Goal: Task Accomplishment & Management: Complete application form

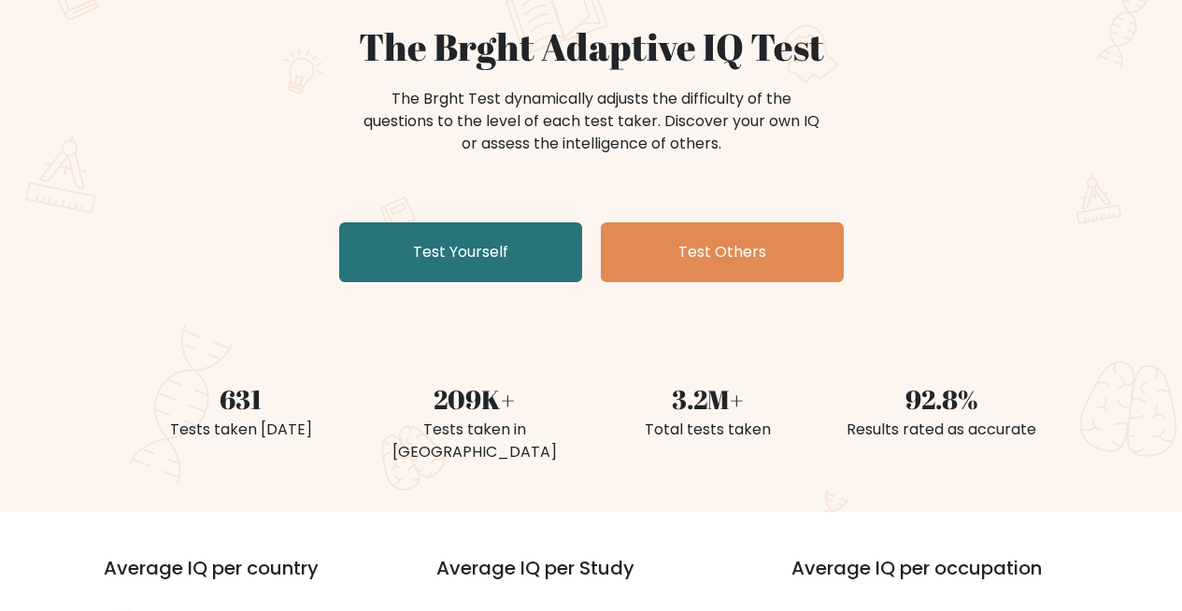
scroll to position [193, 0]
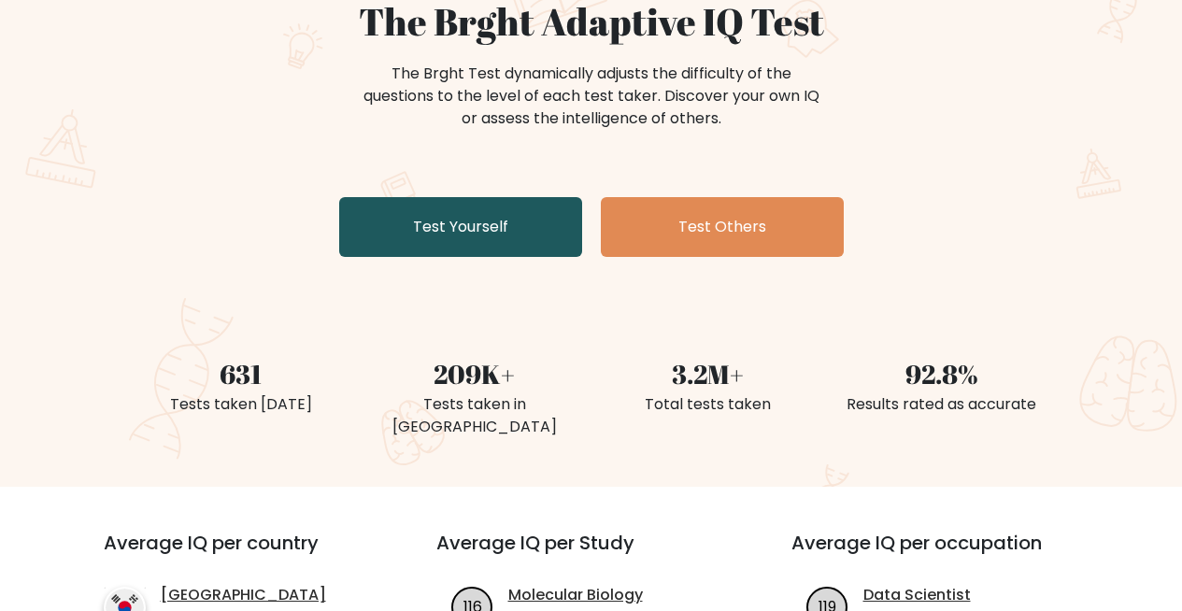
click at [516, 228] on link "Test Yourself" at bounding box center [460, 227] width 243 height 60
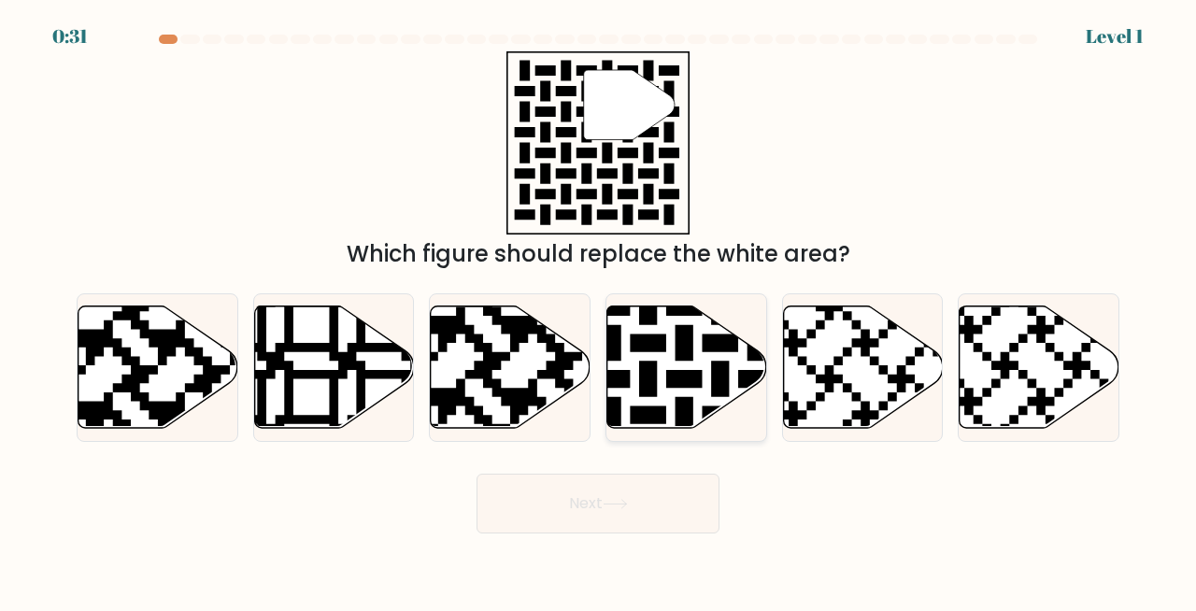
click at [670, 373] on icon at bounding box center [631, 434] width 290 height 290
click at [599, 310] on input "d." at bounding box center [598, 307] width 1 height 5
radio input "true"
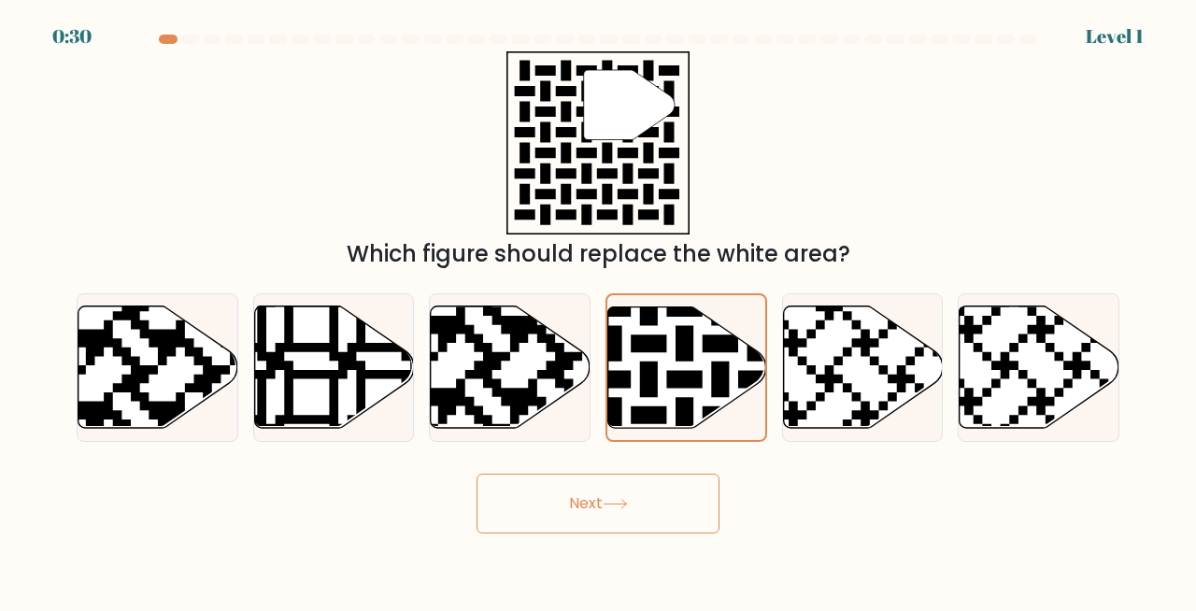
click at [698, 516] on button "Next" at bounding box center [597, 504] width 243 height 60
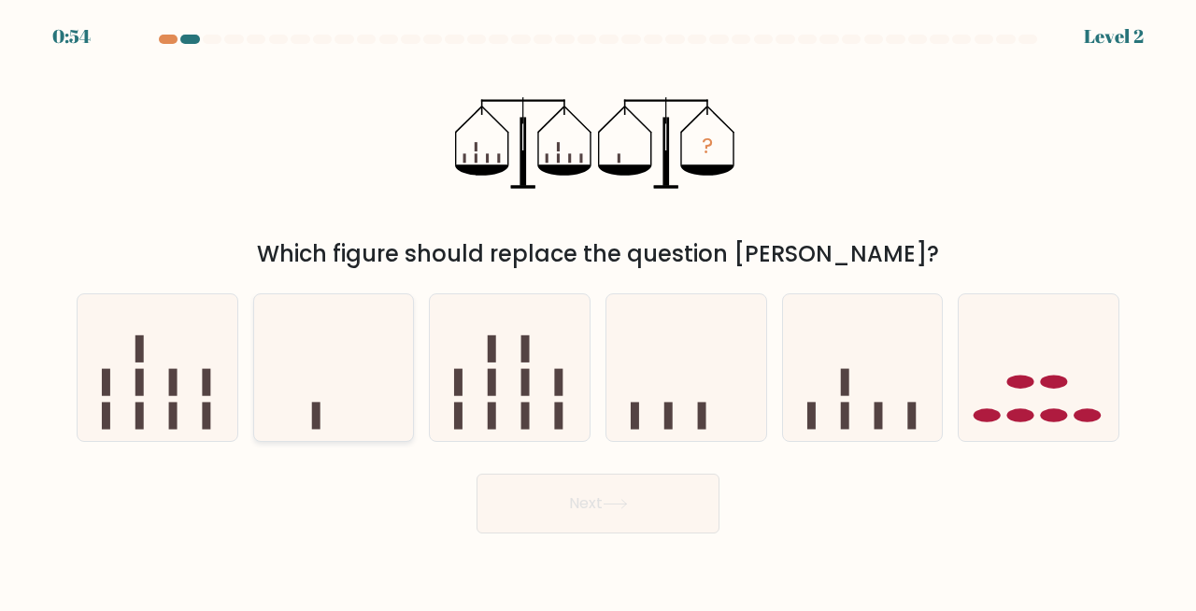
click at [364, 382] on icon at bounding box center [334, 368] width 160 height 132
click at [598, 310] on input "b." at bounding box center [598, 307] width 1 height 5
radio input "true"
click at [608, 524] on button "Next" at bounding box center [597, 504] width 243 height 60
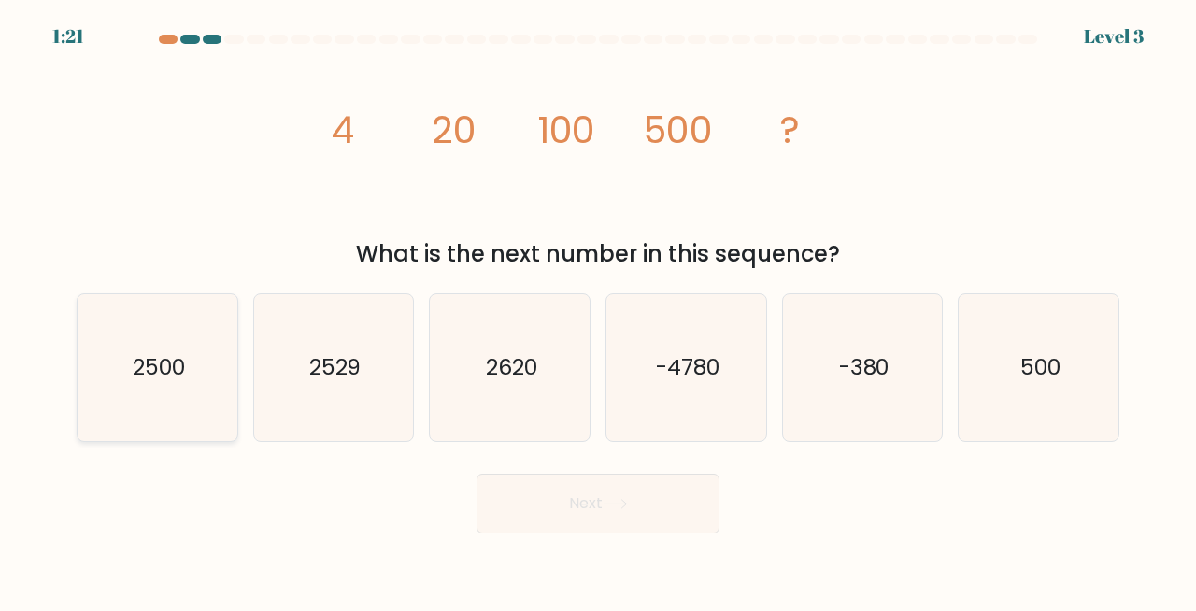
click at [158, 368] on text "2500" at bounding box center [159, 367] width 52 height 31
click at [598, 310] on input "a. 2500" at bounding box center [598, 307] width 1 height 5
radio input "true"
click at [660, 494] on button "Next" at bounding box center [597, 504] width 243 height 60
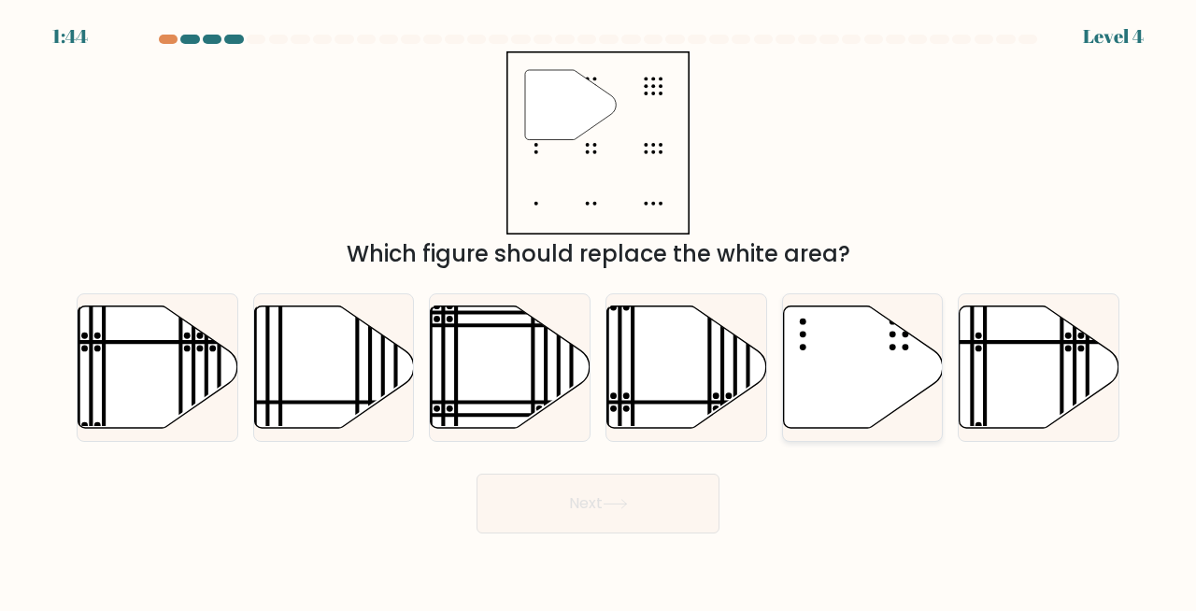
click at [801, 393] on icon at bounding box center [863, 367] width 160 height 122
click at [599, 310] on input "e." at bounding box center [598, 307] width 1 height 5
radio input "true"
click at [636, 485] on button "Next" at bounding box center [597, 504] width 243 height 60
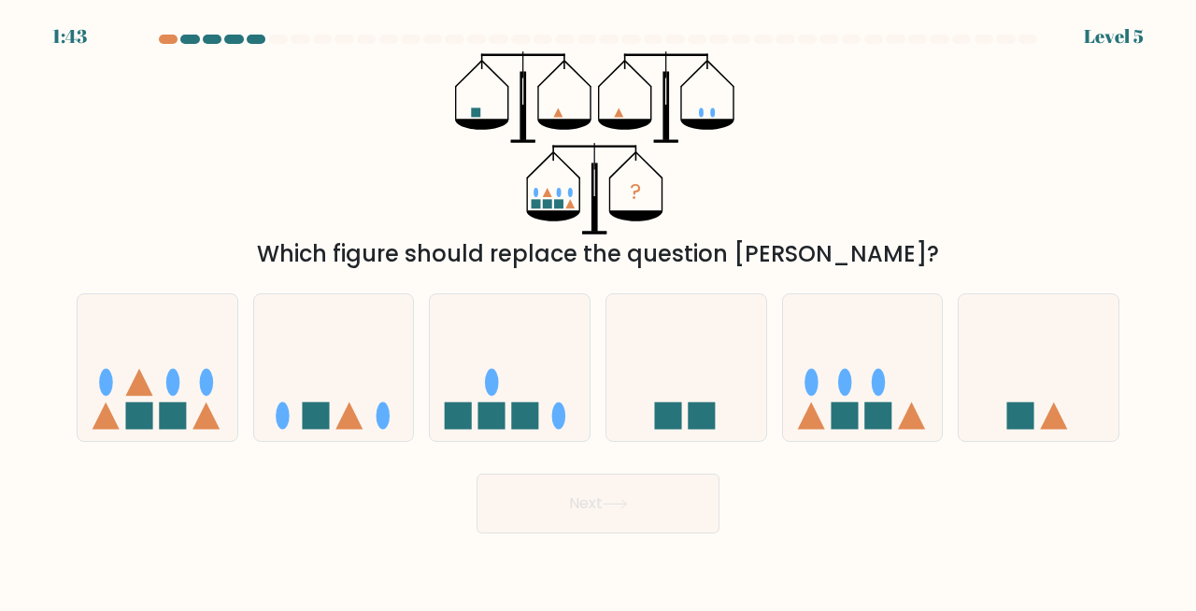
click at [638, 495] on button "Next" at bounding box center [597, 504] width 243 height 60
click at [1087, 418] on icon at bounding box center [1038, 368] width 160 height 132
click at [599, 310] on input "f." at bounding box center [598, 307] width 1 height 5
radio input "true"
click at [586, 488] on button "Next" at bounding box center [597, 504] width 243 height 60
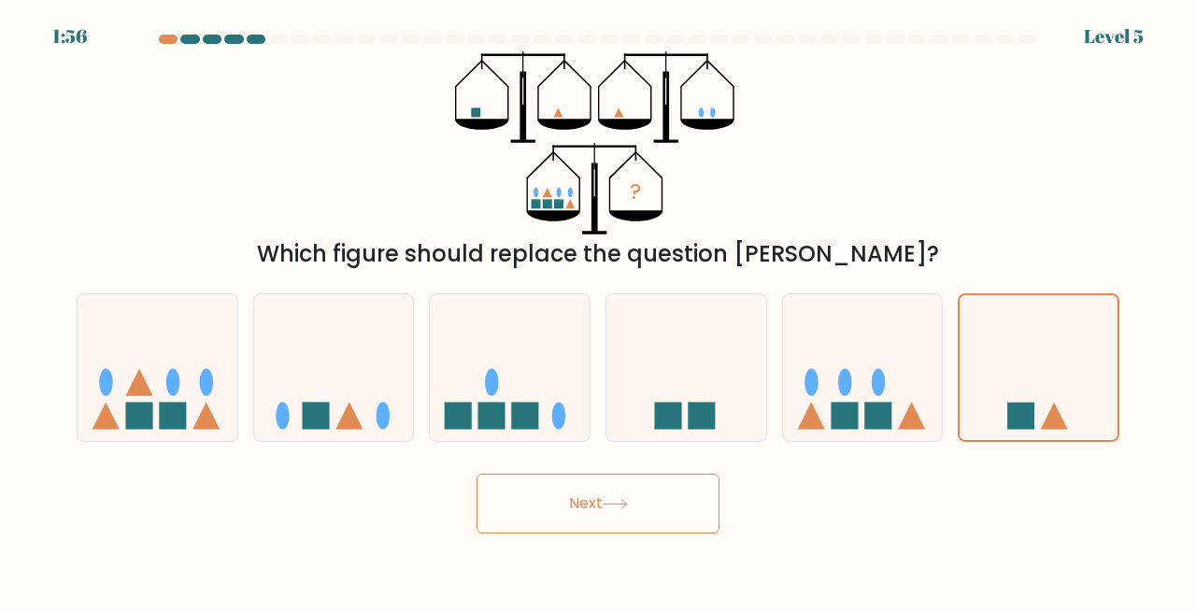
click at [597, 502] on button "Next" at bounding box center [597, 504] width 243 height 60
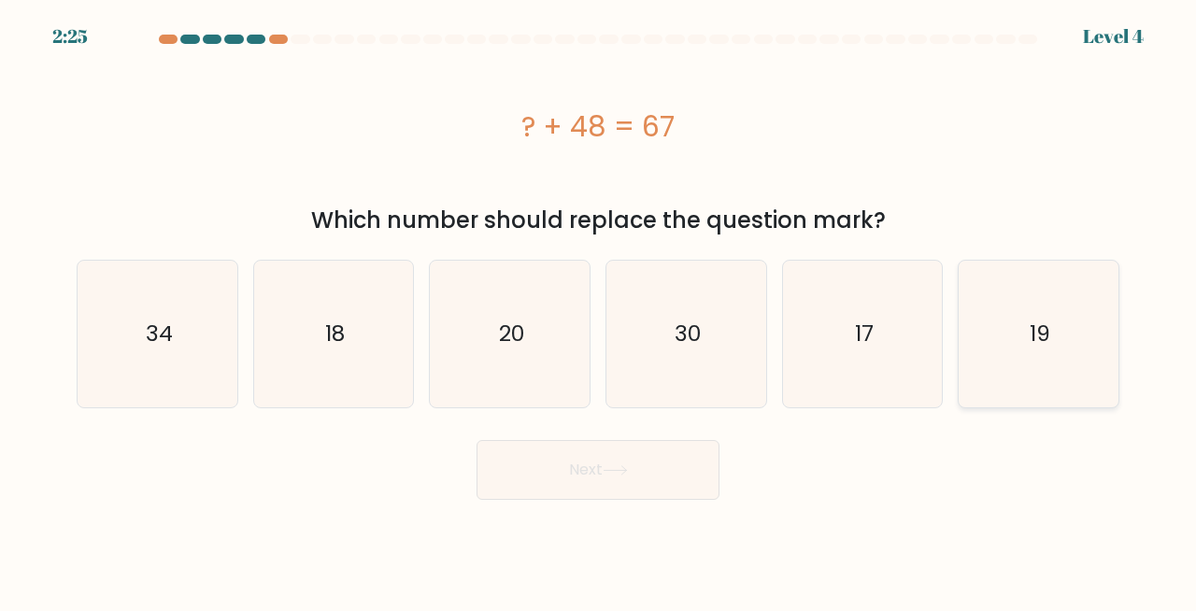
click at [1079, 342] on icon "19" at bounding box center [1038, 334] width 147 height 147
click at [599, 310] on input "f. 19" at bounding box center [598, 307] width 1 height 5
radio input "true"
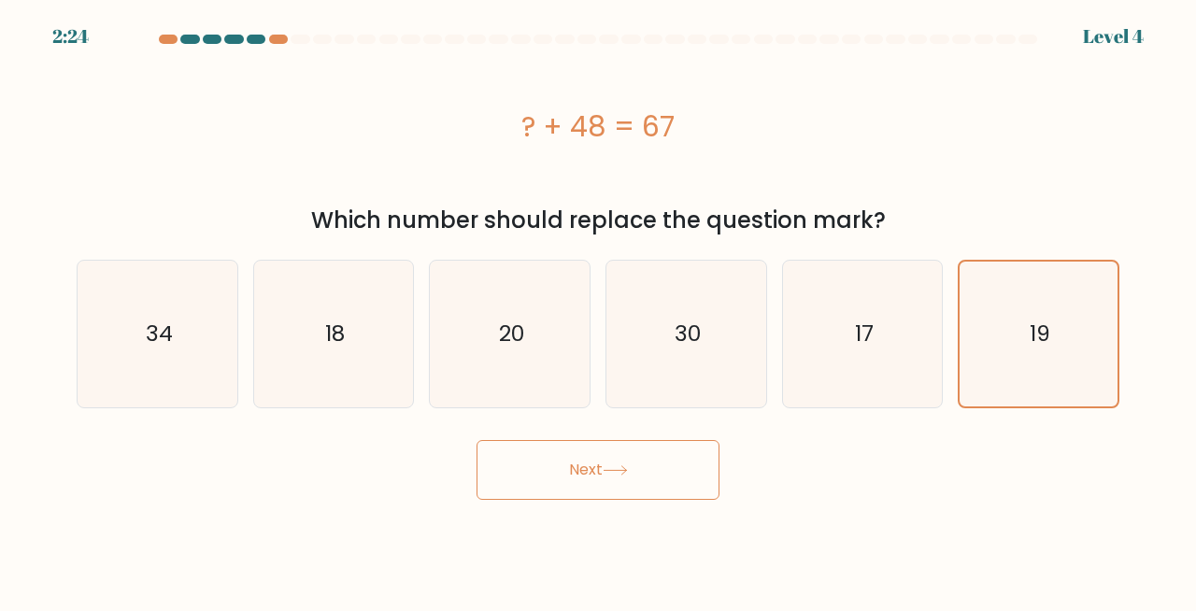
click at [681, 475] on button "Next" at bounding box center [597, 470] width 243 height 60
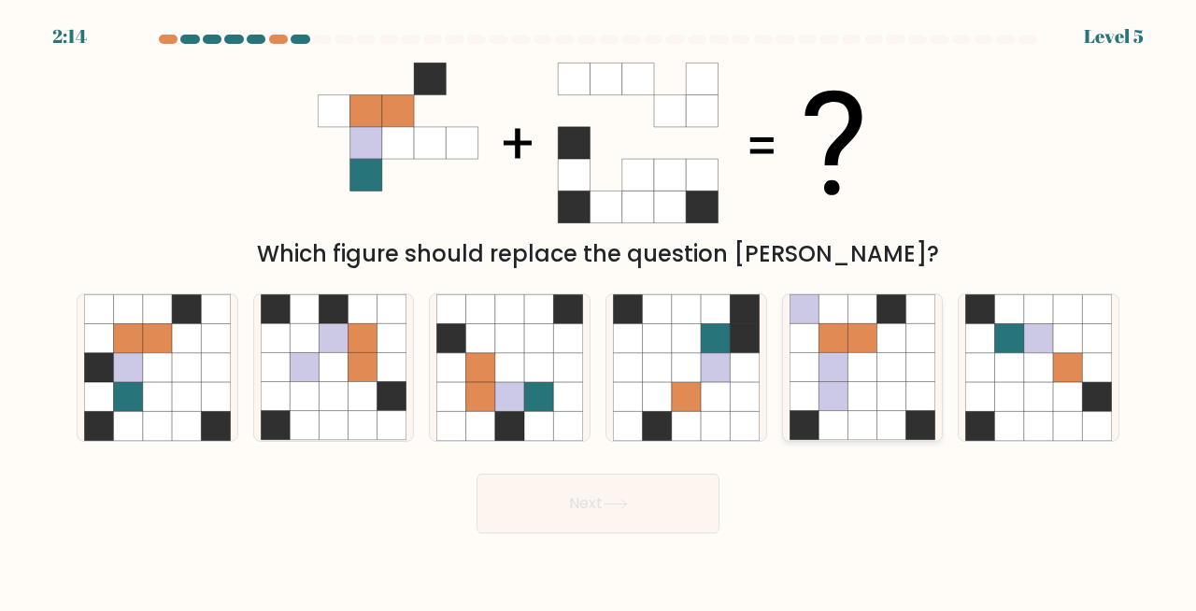
click at [875, 400] on icon at bounding box center [861, 396] width 29 height 29
click at [599, 310] on input "e." at bounding box center [598, 307] width 1 height 5
radio input "true"
click at [638, 512] on button "Next" at bounding box center [597, 504] width 243 height 60
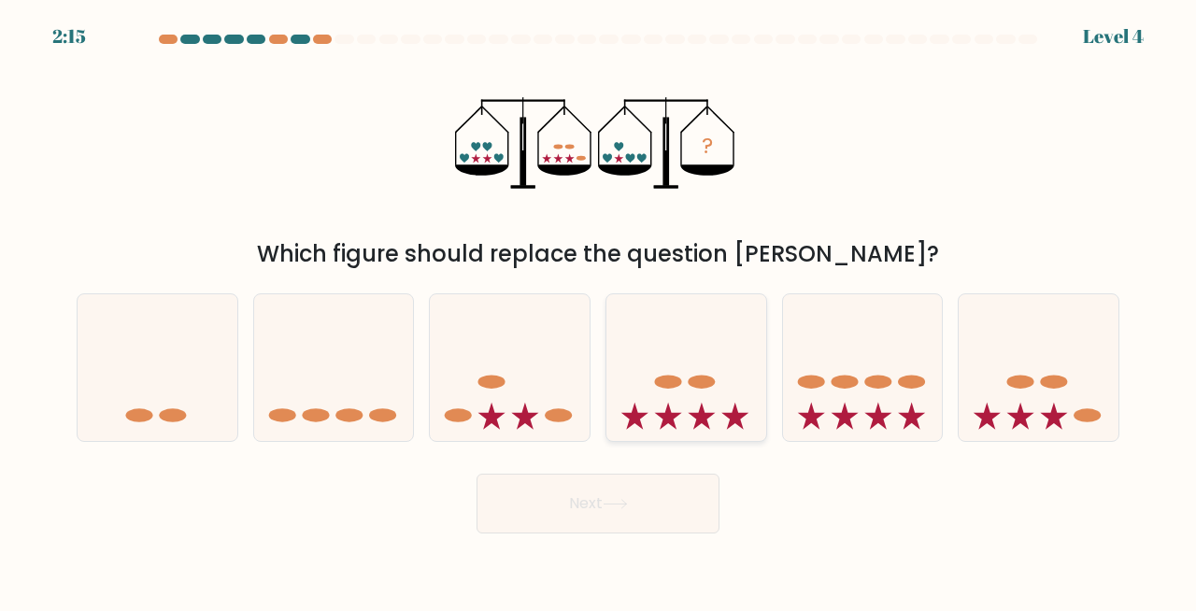
click at [718, 406] on icon at bounding box center [686, 368] width 160 height 132
click at [599, 310] on input "d." at bounding box center [598, 307] width 1 height 5
radio input "true"
click at [612, 518] on button "Next" at bounding box center [597, 504] width 243 height 60
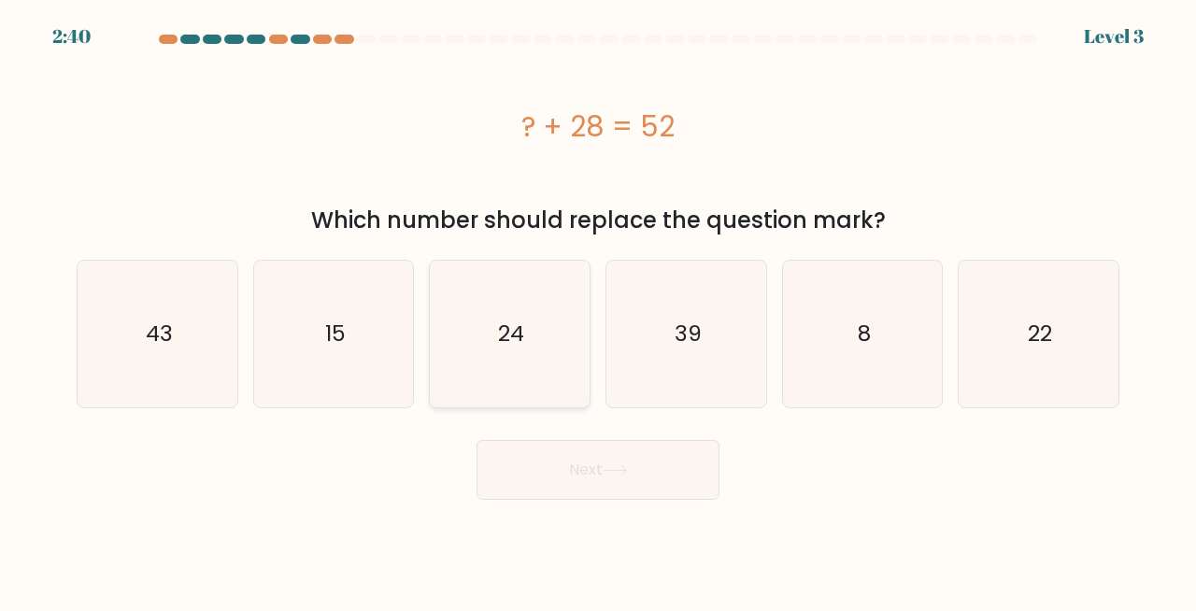
click at [532, 349] on icon "24" at bounding box center [509, 334] width 147 height 147
click at [598, 310] on input "c. 24" at bounding box center [598, 307] width 1 height 5
radio input "true"
click at [608, 460] on button "Next" at bounding box center [597, 470] width 243 height 60
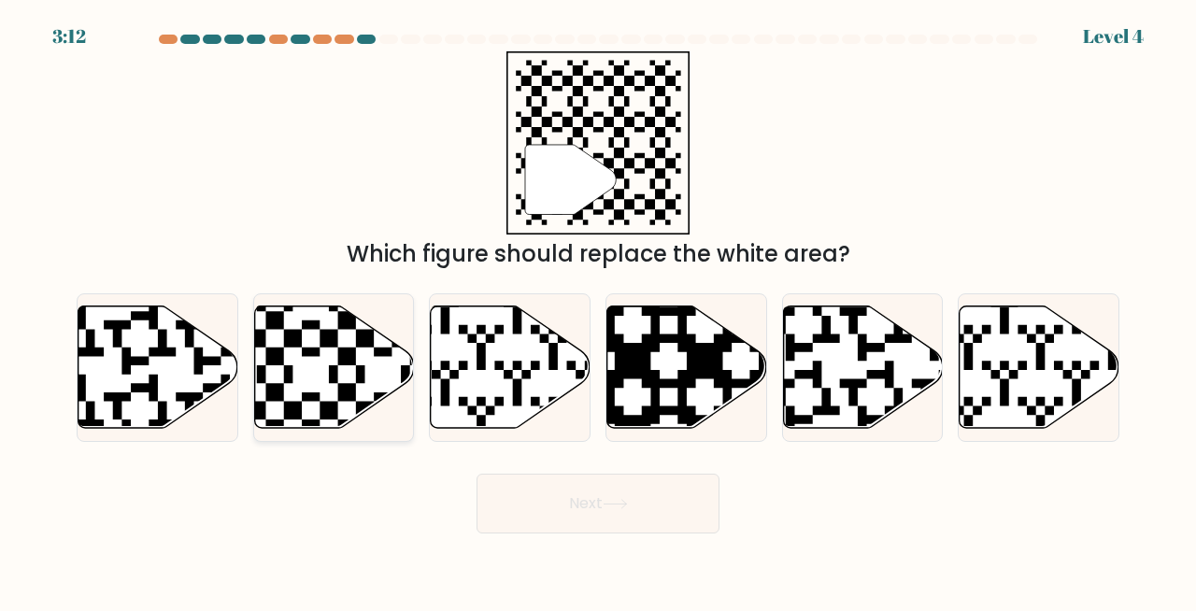
click at [313, 379] on icon at bounding box center [334, 367] width 160 height 122
click at [598, 310] on input "b." at bounding box center [598, 307] width 1 height 5
radio input "true"
click at [510, 486] on button "Next" at bounding box center [597, 504] width 243 height 60
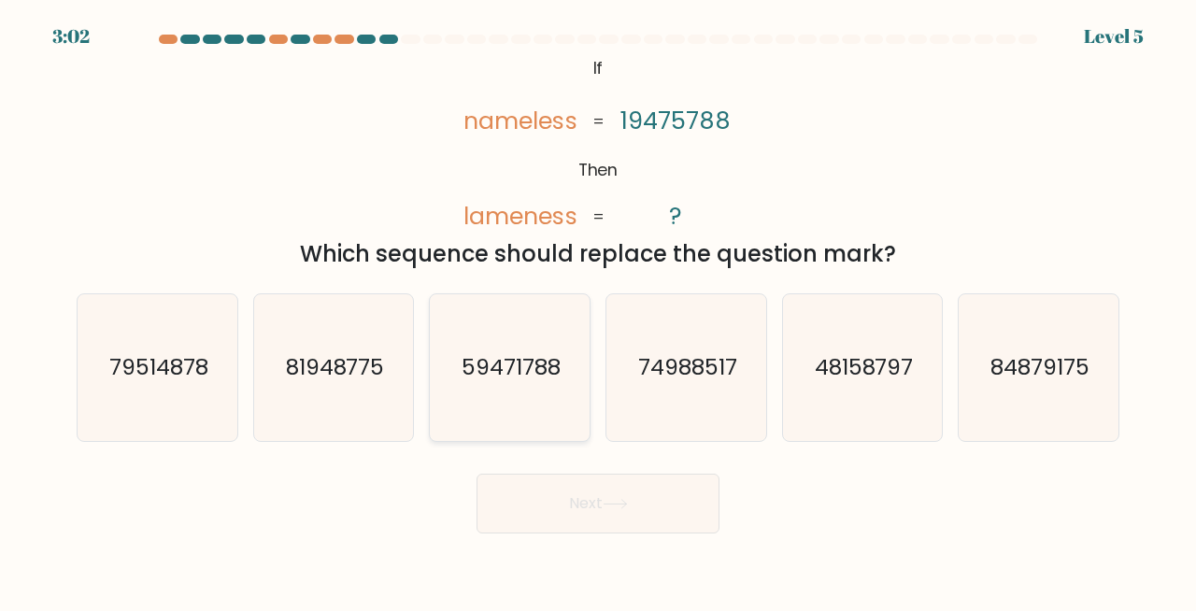
click at [475, 416] on icon "59471788" at bounding box center [509, 367] width 147 height 147
click at [598, 310] on input "c. 59471788" at bounding box center [598, 307] width 1 height 5
radio input "true"
click at [600, 521] on button "Next" at bounding box center [597, 504] width 243 height 60
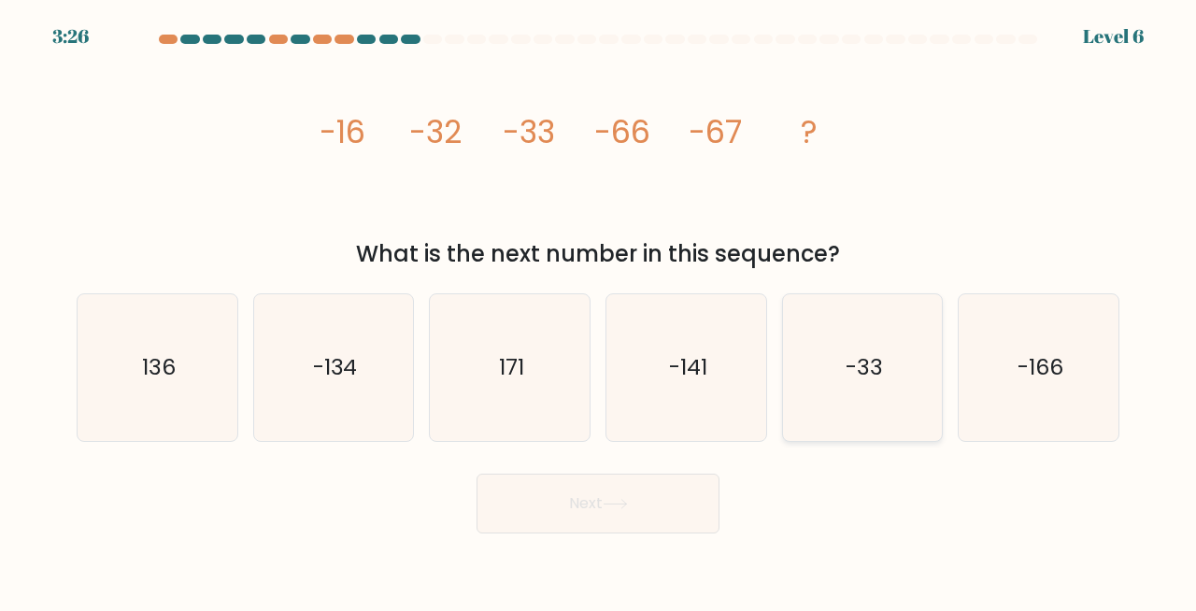
click at [816, 399] on icon "-33" at bounding box center [862, 367] width 147 height 147
click at [599, 310] on input "e. -33" at bounding box center [598, 307] width 1 height 5
radio input "true"
click at [998, 370] on icon "-166" at bounding box center [1038, 367] width 147 height 147
click at [599, 310] on input "f. -166" at bounding box center [598, 307] width 1 height 5
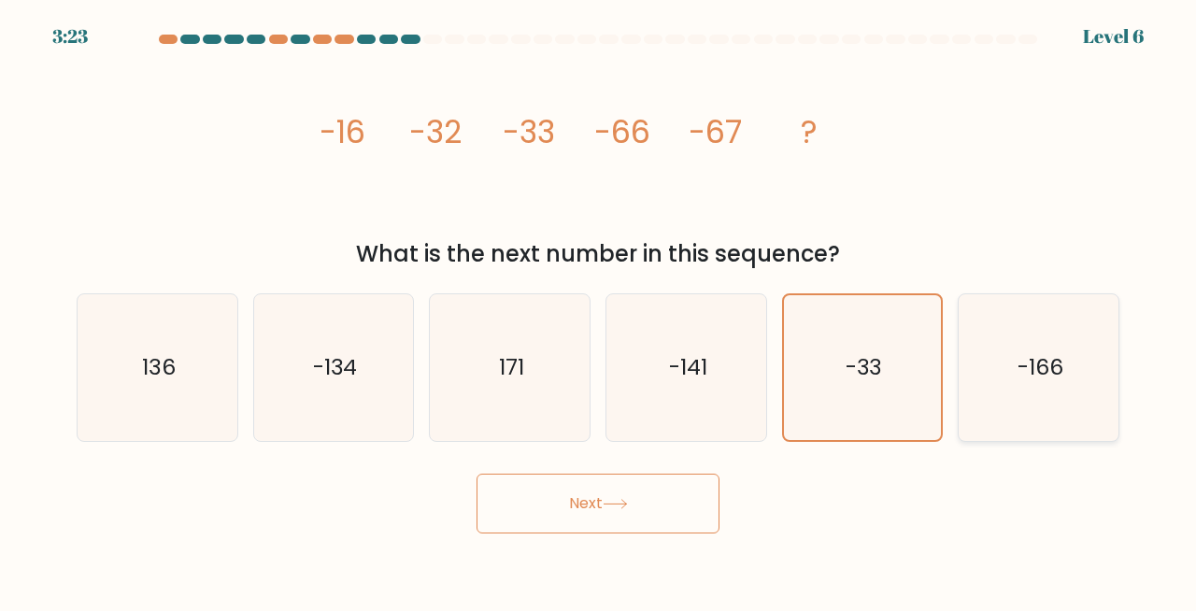
radio input "true"
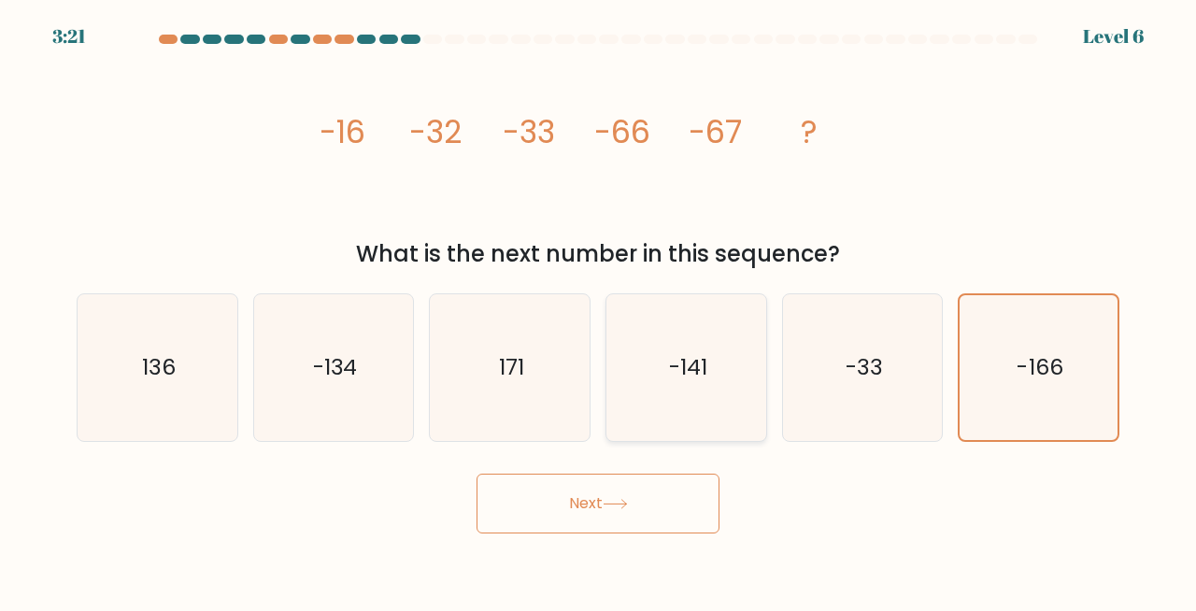
click at [702, 416] on icon "-141" at bounding box center [686, 367] width 147 height 147
click at [599, 310] on input "d. -141" at bounding box center [598, 307] width 1 height 5
radio input "true"
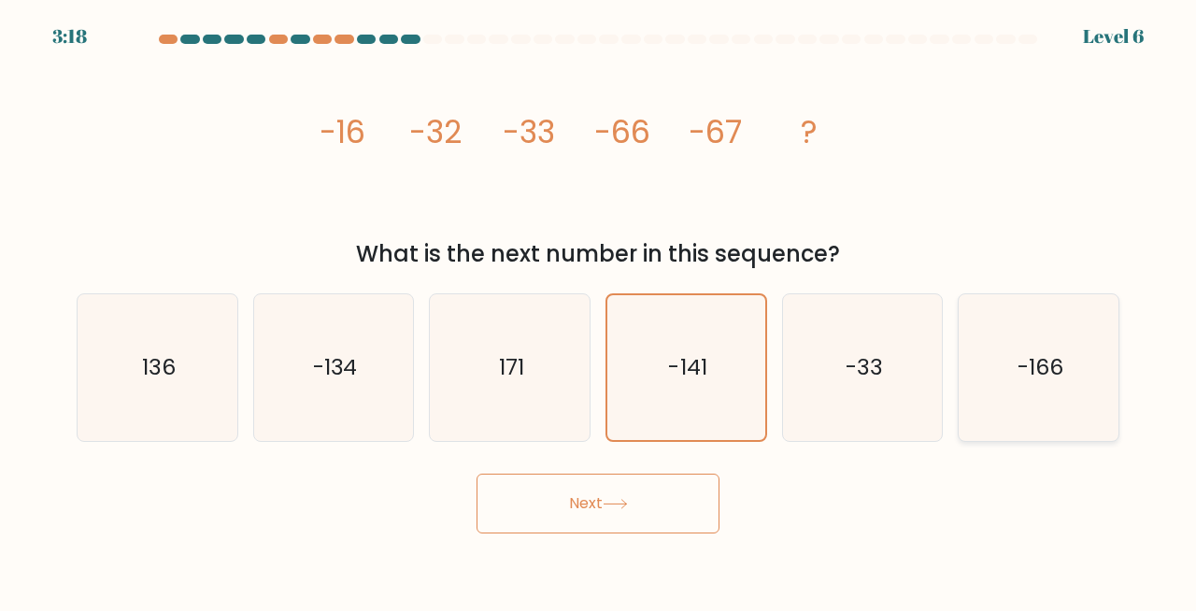
click at [1012, 373] on icon "-166" at bounding box center [1038, 367] width 147 height 147
click at [599, 310] on input "f. -166" at bounding box center [598, 307] width 1 height 5
radio input "true"
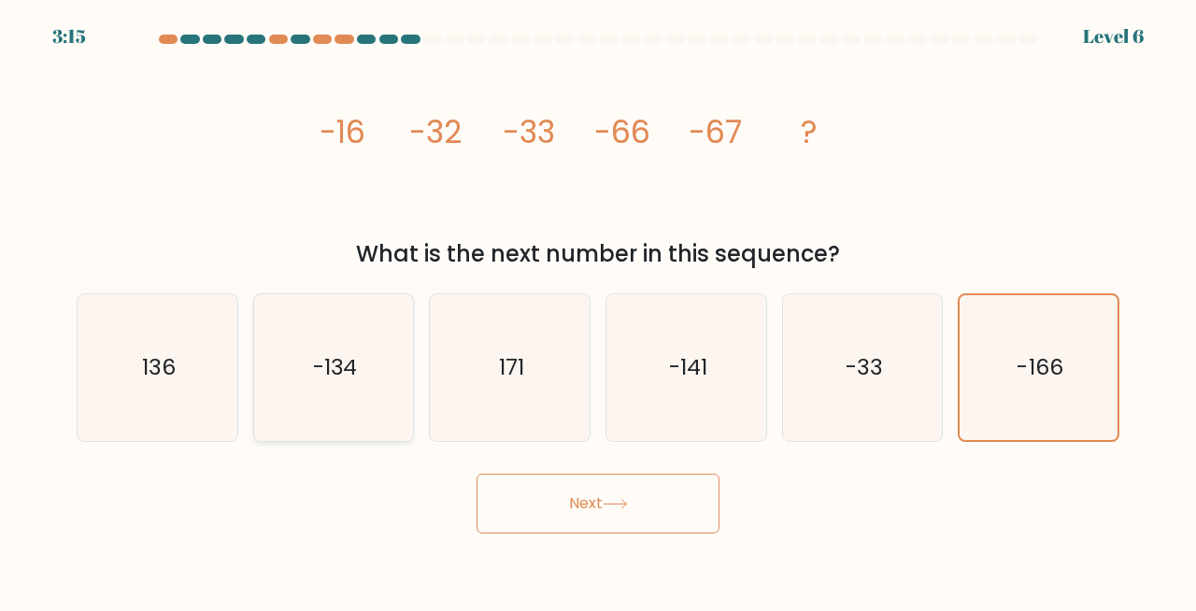
click at [345, 390] on icon "-134" at bounding box center [334, 367] width 147 height 147
click at [598, 310] on input "b. -134" at bounding box center [598, 307] width 1 height 5
radio input "true"
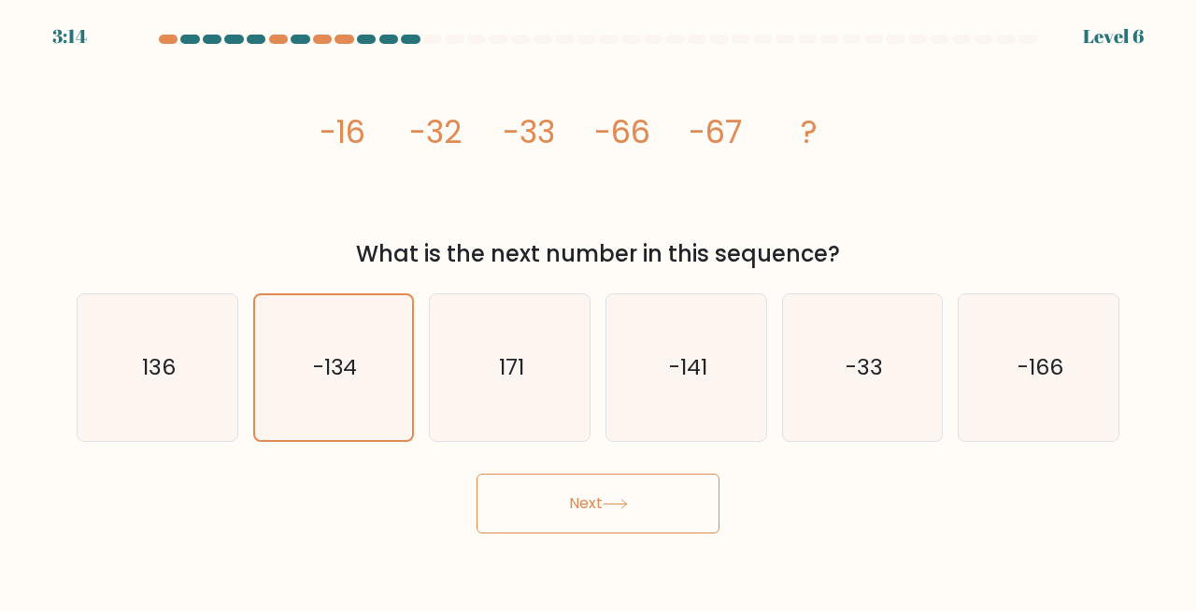
click at [587, 489] on button "Next" at bounding box center [597, 504] width 243 height 60
click at [589, 499] on button "Next" at bounding box center [597, 504] width 243 height 60
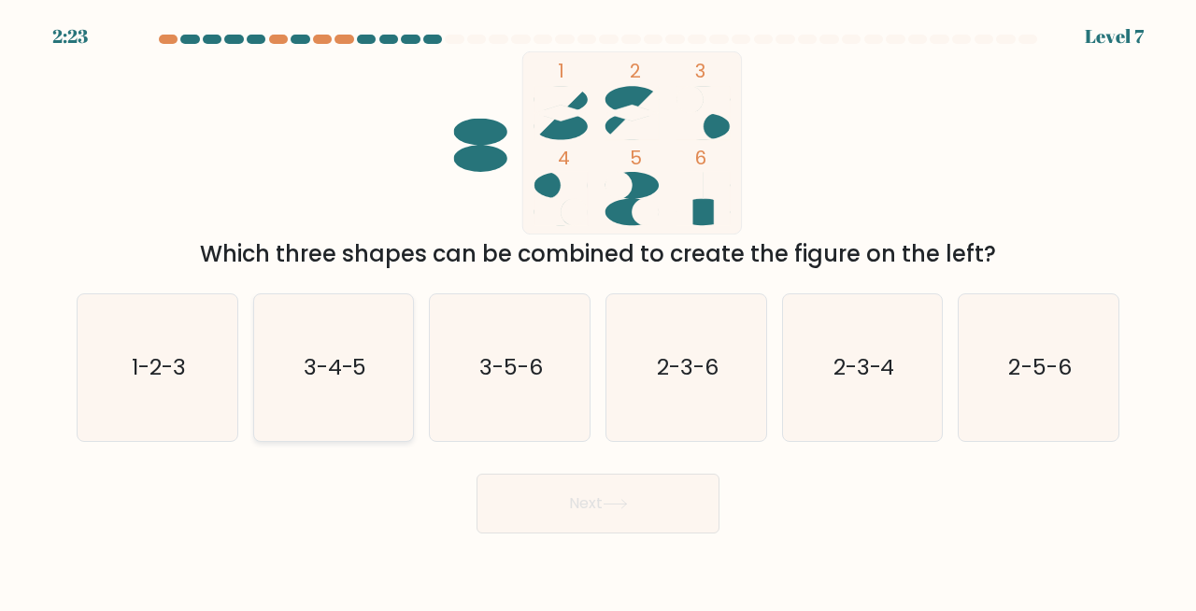
click at [263, 401] on icon "3-4-5" at bounding box center [334, 367] width 147 height 147
click at [598, 310] on input "b. 3-4-5" at bounding box center [598, 307] width 1 height 5
radio input "true"
click at [552, 520] on button "Next" at bounding box center [597, 504] width 243 height 60
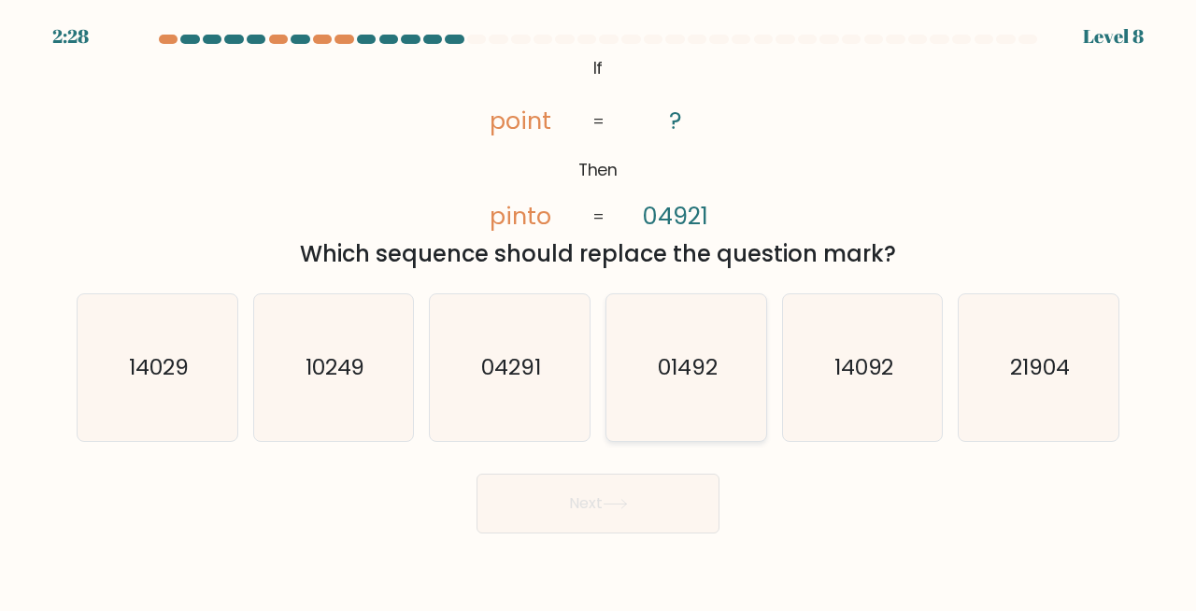
click at [702, 376] on text "01492" at bounding box center [688, 367] width 60 height 31
click at [599, 310] on input "d. 01492" at bounding box center [598, 307] width 1 height 5
radio input "true"
click at [637, 502] on button "Next" at bounding box center [597, 504] width 243 height 60
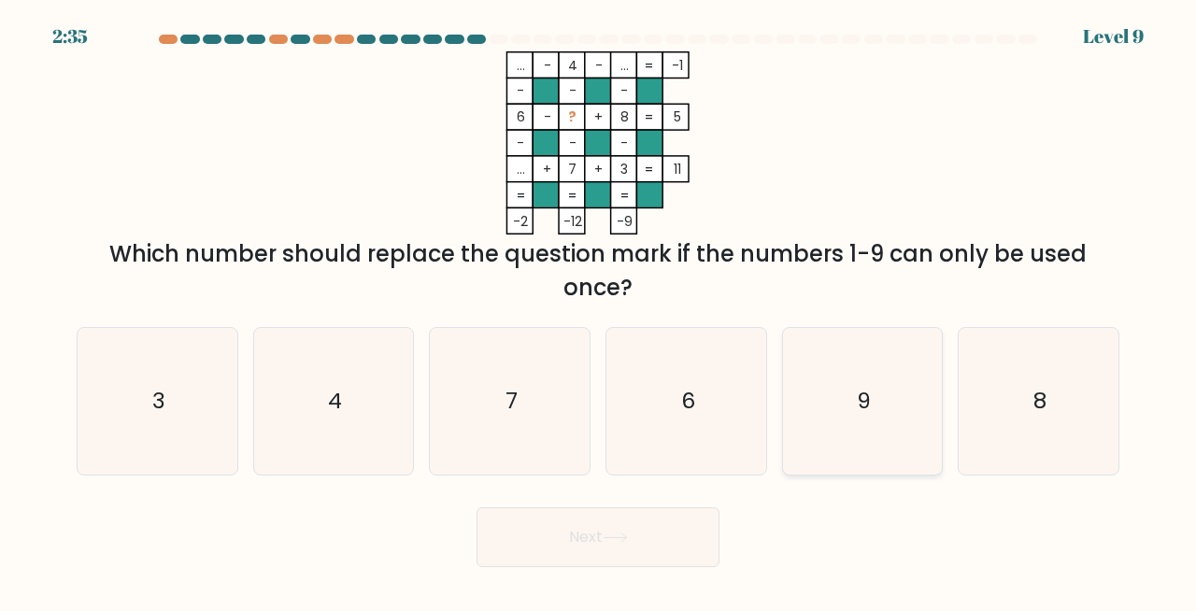
click at [816, 418] on icon "9" at bounding box center [862, 401] width 147 height 147
click at [599, 310] on input "e. 9" at bounding box center [598, 307] width 1 height 5
radio input "true"
click at [633, 548] on button "Next" at bounding box center [597, 537] width 243 height 60
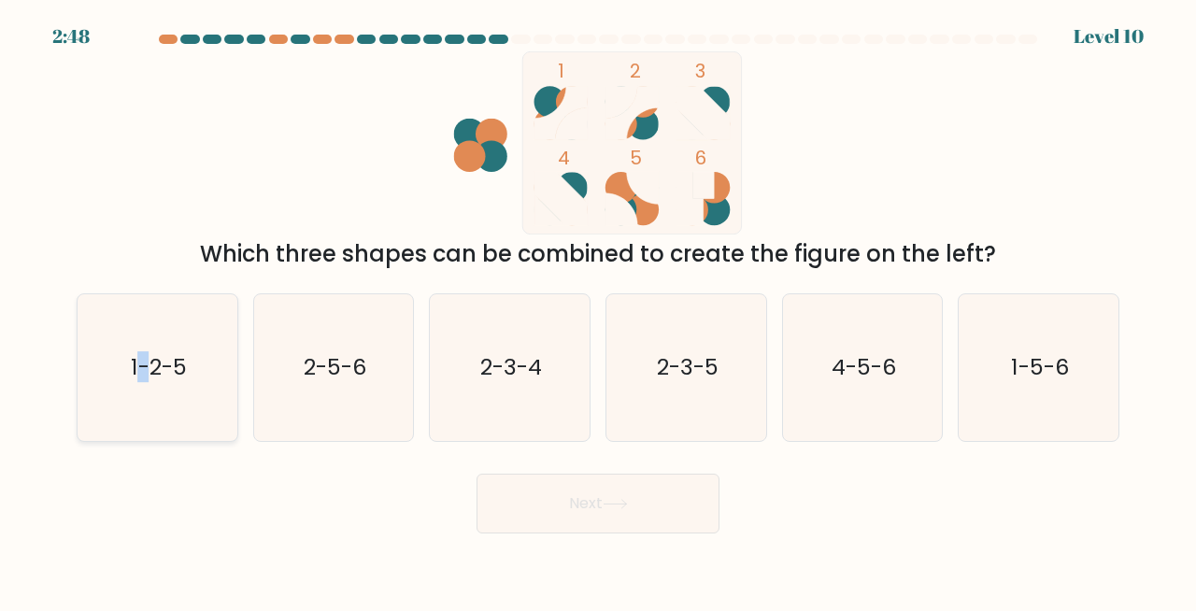
drag, startPoint x: 142, startPoint y: 335, endPoint x: 157, endPoint y: 345, distance: 17.6
click at [145, 337] on icon "1-2-5" at bounding box center [157, 367] width 147 height 147
click at [534, 485] on button "Next" at bounding box center [597, 504] width 243 height 60
click at [166, 374] on text "1-2-5" at bounding box center [158, 367] width 55 height 31
click at [598, 310] on input "a. 1-2-5" at bounding box center [598, 307] width 1 height 5
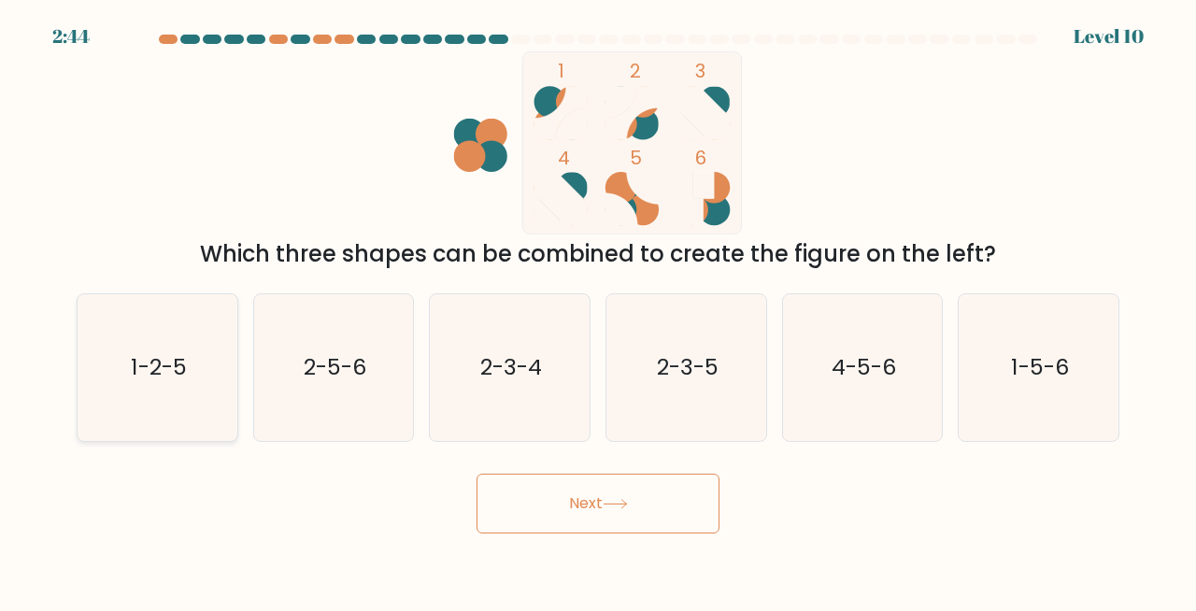
radio input "true"
click at [583, 494] on button "Next" at bounding box center [597, 504] width 243 height 60
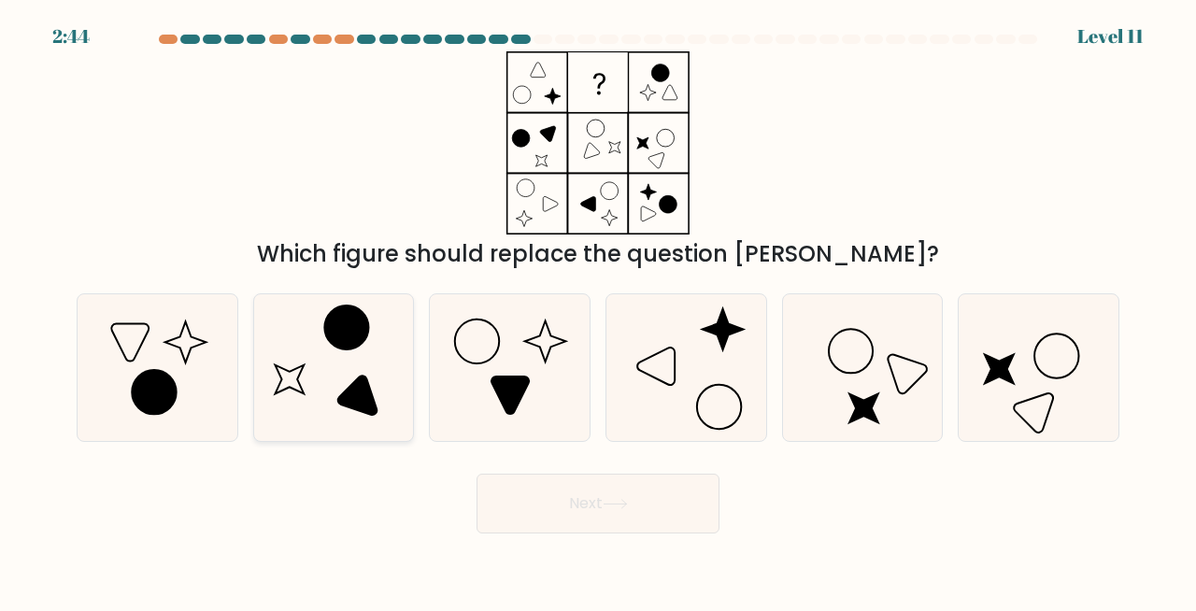
click at [378, 366] on icon at bounding box center [334, 367] width 147 height 147
click at [598, 310] on input "b." at bounding box center [598, 307] width 1 height 5
radio input "true"
click at [598, 496] on button "Next" at bounding box center [597, 504] width 243 height 60
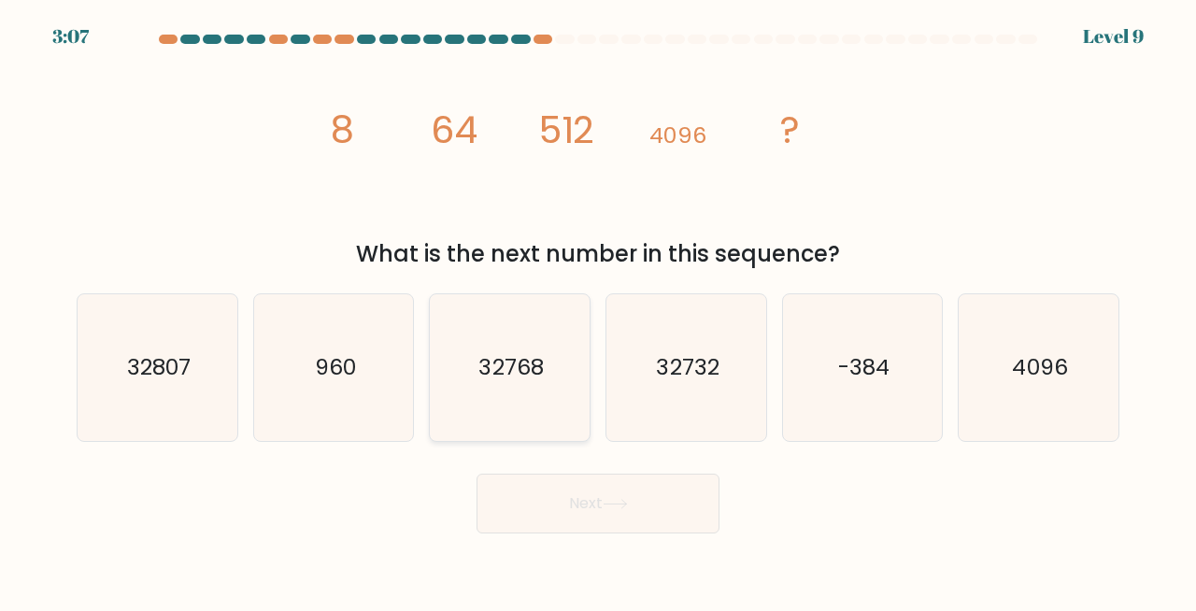
click at [530, 376] on text "32768" at bounding box center [511, 367] width 64 height 31
click at [598, 310] on input "c. 32768" at bounding box center [598, 307] width 1 height 5
radio input "true"
click at [600, 510] on button "Next" at bounding box center [597, 504] width 243 height 60
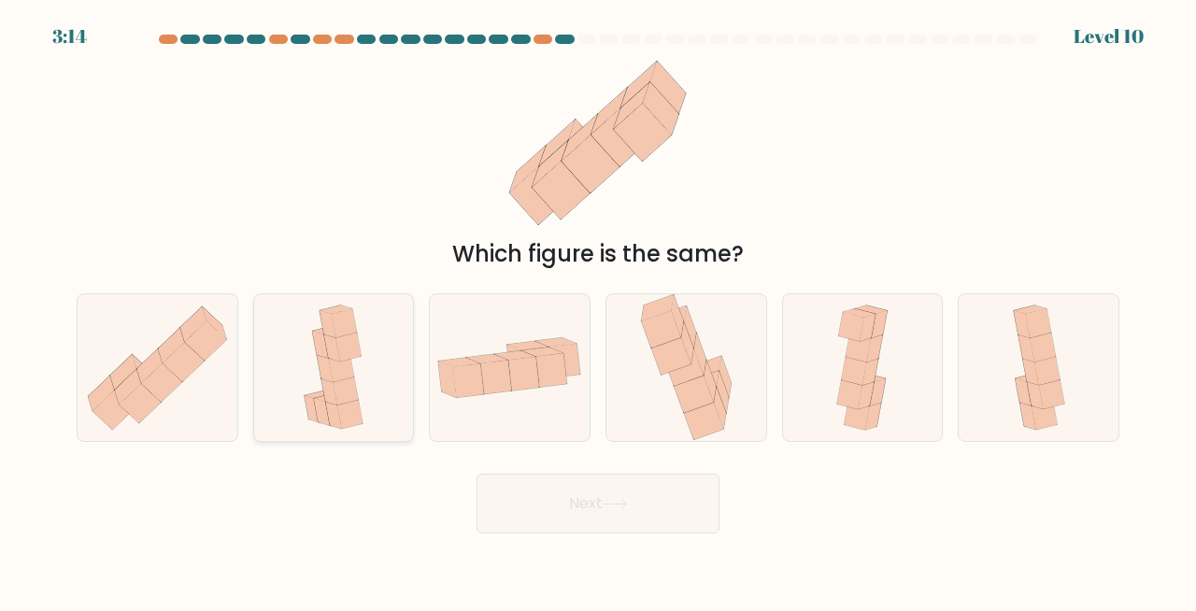
click at [328, 364] on icon at bounding box center [325, 369] width 16 height 27
click at [598, 310] on input "b." at bounding box center [598, 307] width 1 height 5
radio input "true"
click at [565, 506] on button "Next" at bounding box center [597, 504] width 243 height 60
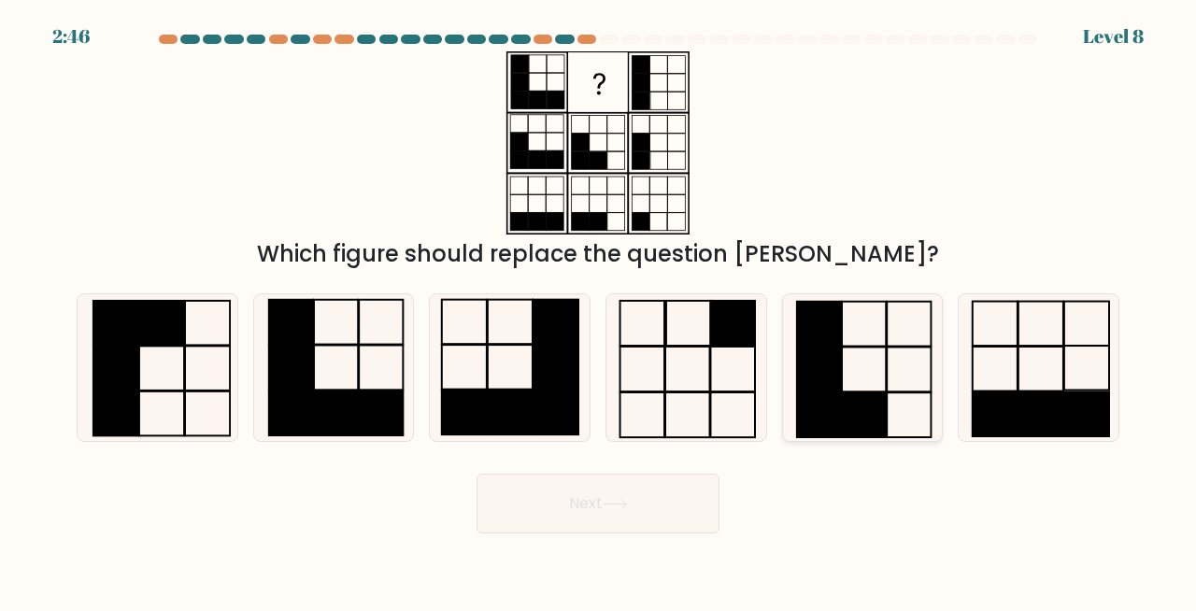
click at [798, 429] on rect at bounding box center [819, 415] width 44 height 45
click at [599, 310] on input "e." at bounding box center [598, 307] width 1 height 5
radio input "true"
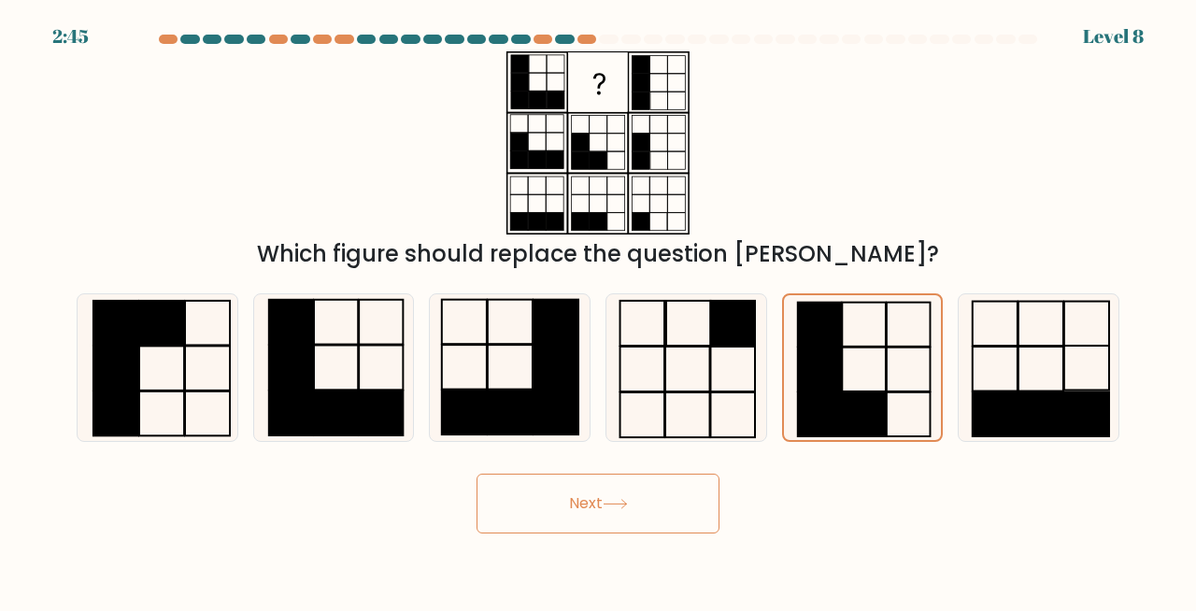
click at [649, 508] on button "Next" at bounding box center [597, 504] width 243 height 60
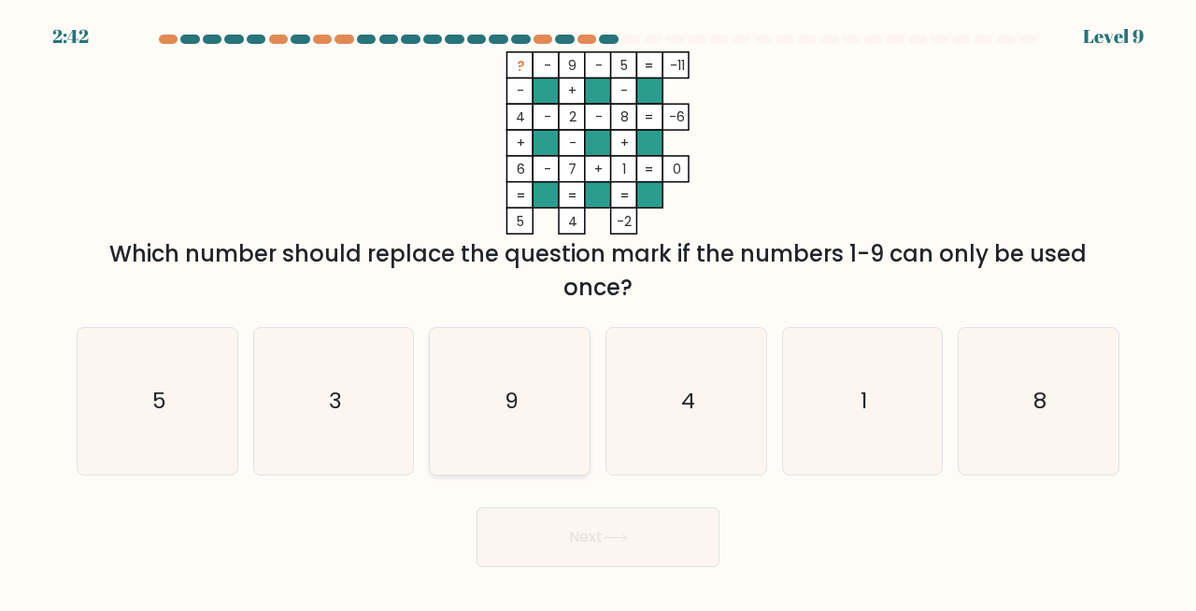
click at [471, 416] on icon "9" at bounding box center [509, 401] width 147 height 147
click at [598, 310] on input "c. 9" at bounding box center [598, 307] width 1 height 5
radio input "true"
click at [610, 559] on button "Next" at bounding box center [597, 537] width 243 height 60
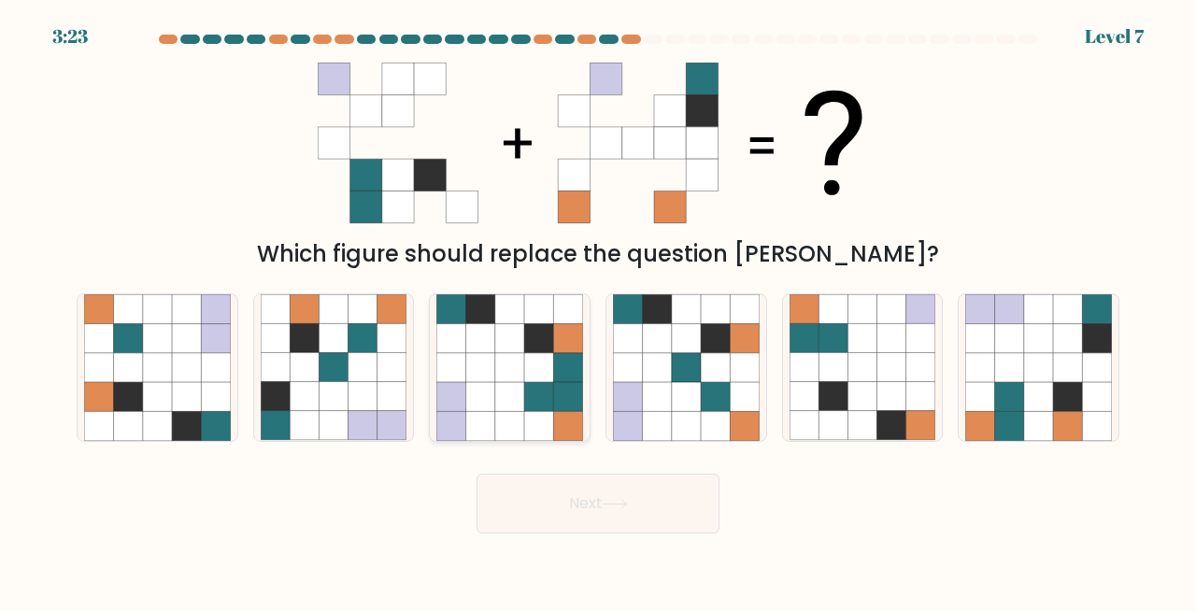
click at [568, 363] on icon at bounding box center [567, 367] width 29 height 29
click at [598, 310] on input "c." at bounding box center [598, 307] width 1 height 5
radio input "true"
click at [642, 519] on button "Next" at bounding box center [597, 504] width 243 height 60
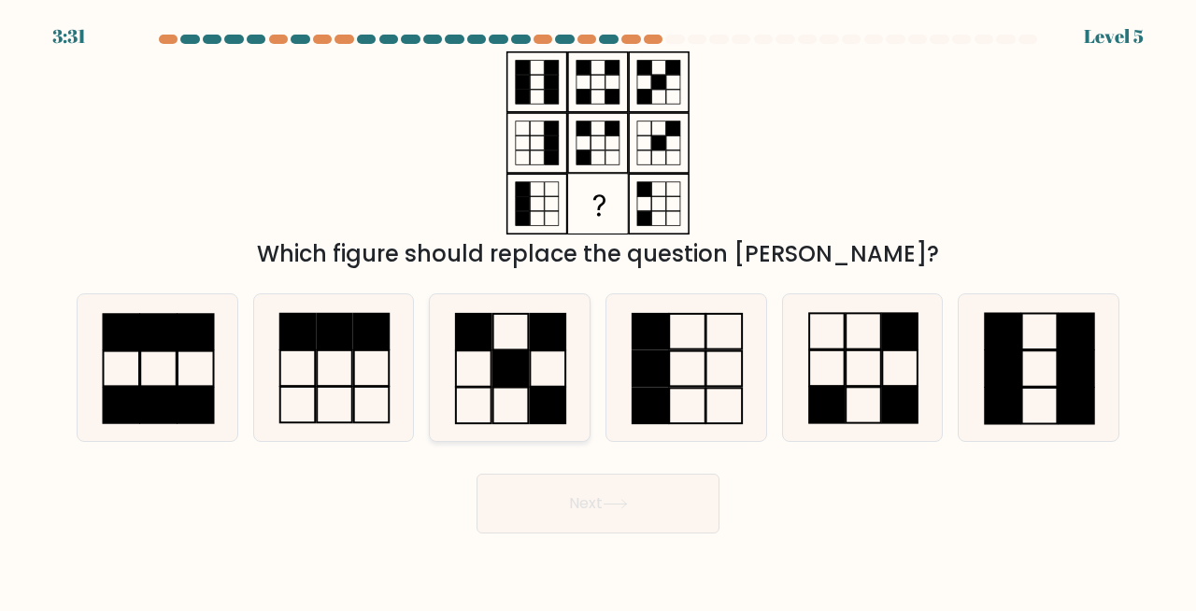
click at [523, 376] on rect at bounding box center [510, 367] width 35 height 35
click at [598, 310] on input "c." at bounding box center [598, 307] width 1 height 5
radio input "true"
click at [595, 493] on button "Next" at bounding box center [597, 504] width 243 height 60
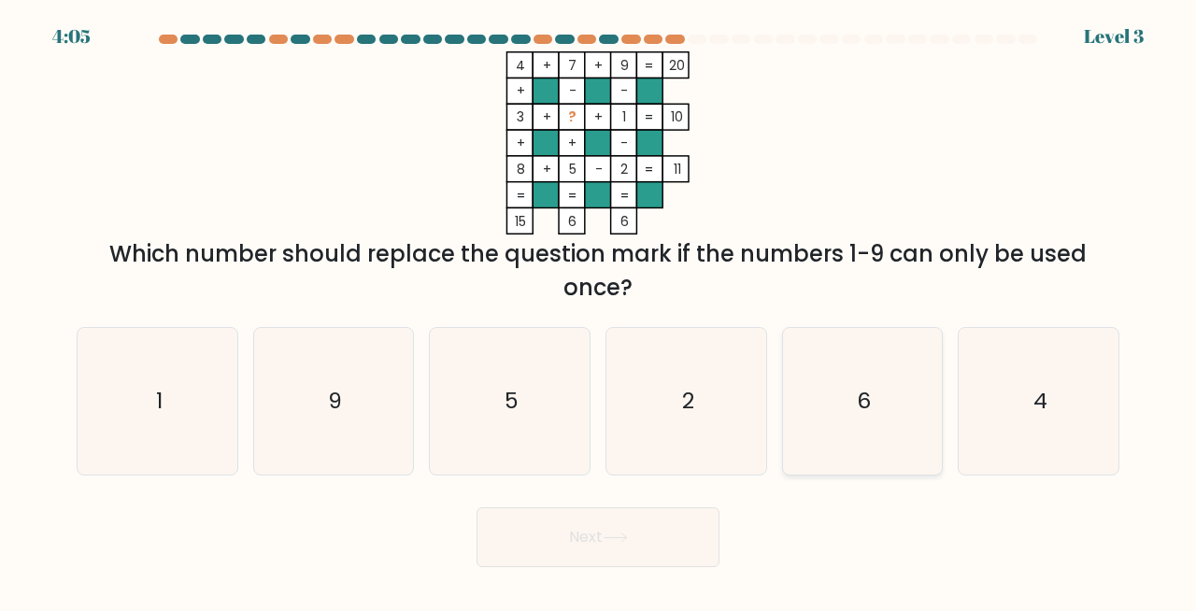
click at [857, 418] on icon "6" at bounding box center [862, 401] width 147 height 147
click at [599, 310] on input "e. 6" at bounding box center [598, 307] width 1 height 5
radio input "true"
click at [652, 531] on button "Next" at bounding box center [597, 537] width 243 height 60
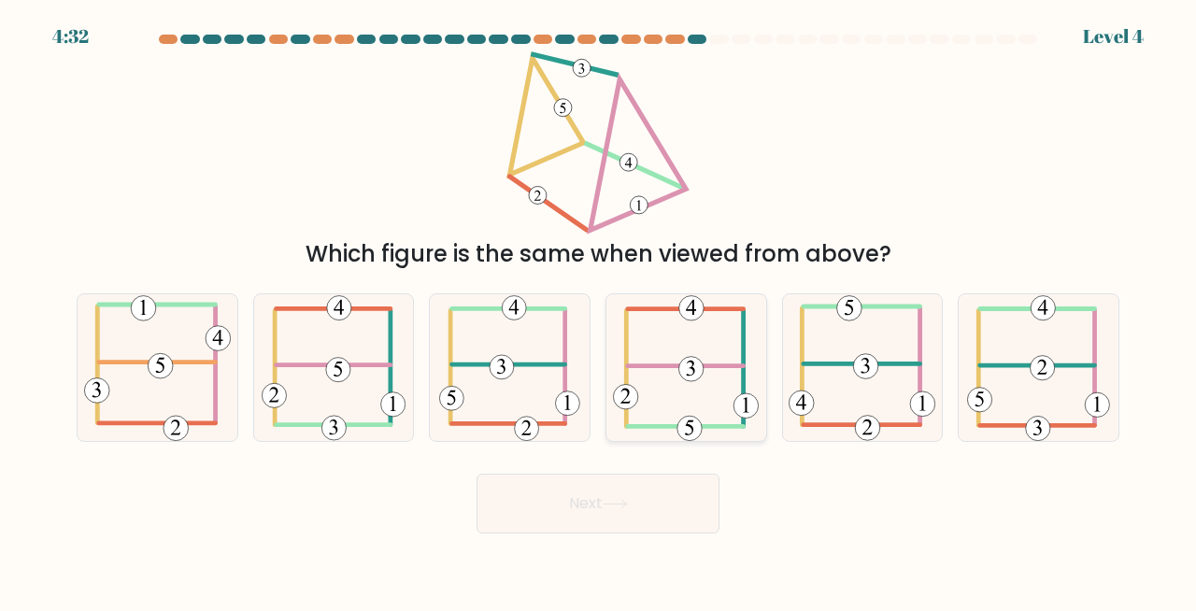
click at [706, 390] on icon at bounding box center [686, 367] width 146 height 147
click at [599, 310] on input "d." at bounding box center [598, 307] width 1 height 5
radio input "true"
click at [681, 501] on button "Next" at bounding box center [597, 504] width 243 height 60
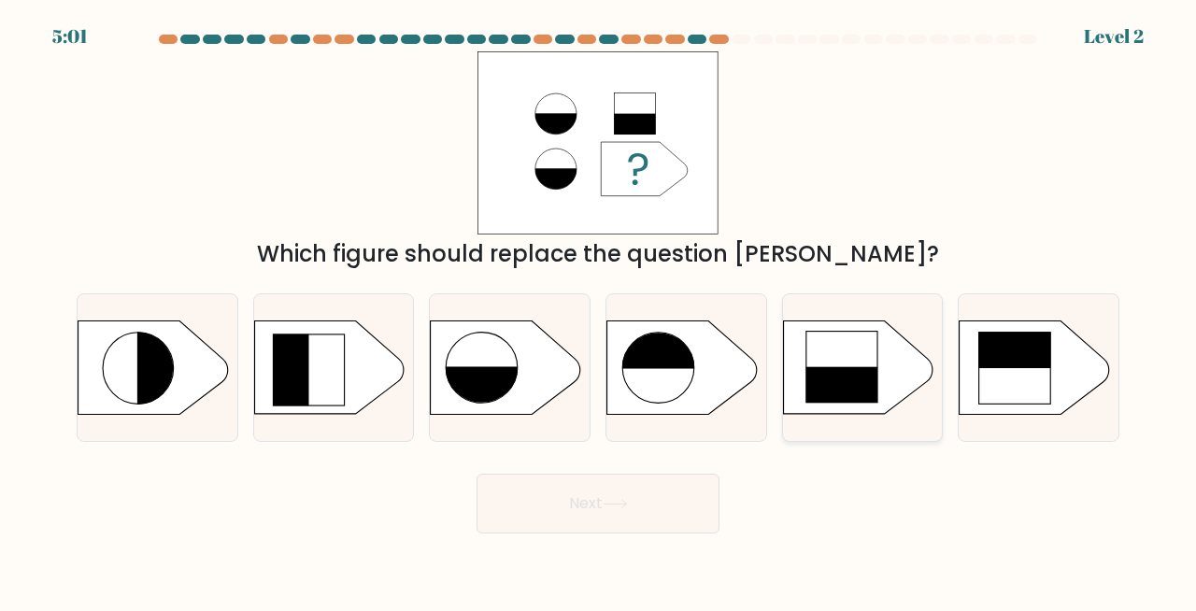
click at [798, 381] on rect at bounding box center [777, 323] width 415 height 316
click at [599, 310] on input "e." at bounding box center [598, 307] width 1 height 5
radio input "true"
click at [1041, 346] on rect at bounding box center [1014, 332] width 73 height 73
click at [599, 310] on input "f." at bounding box center [598, 307] width 1 height 5
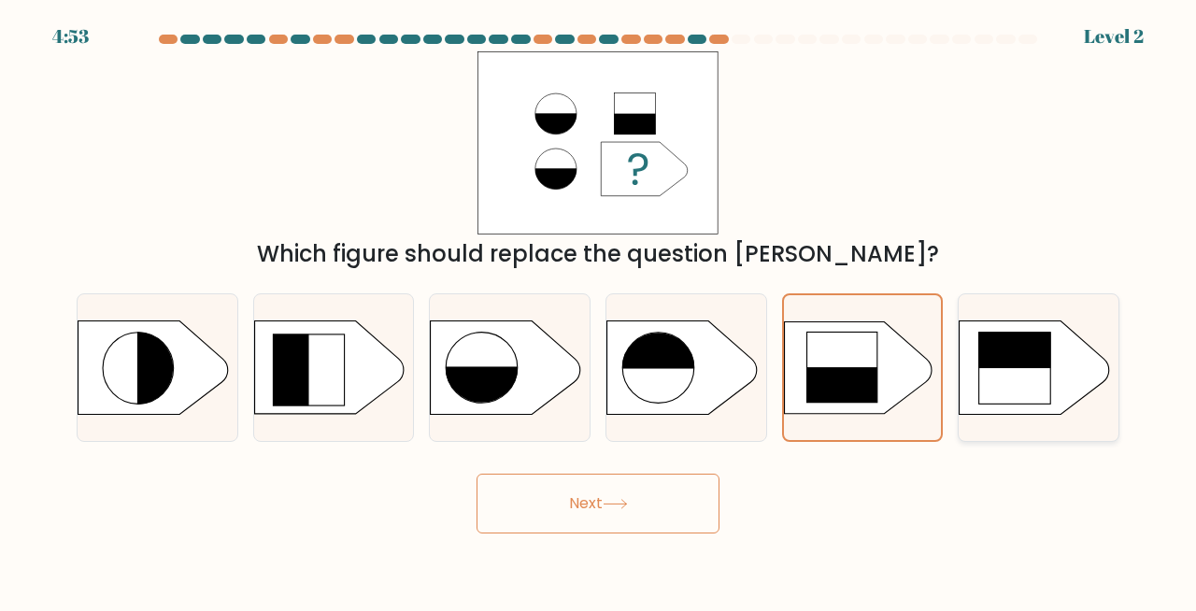
radio input "true"
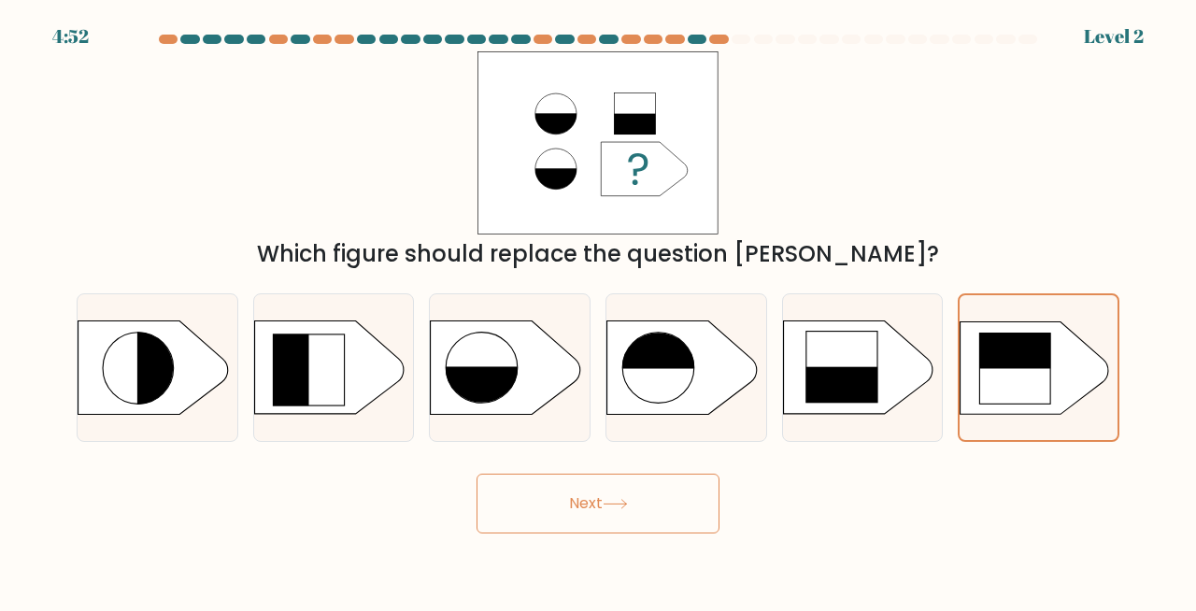
click at [637, 491] on button "Next" at bounding box center [597, 504] width 243 height 60
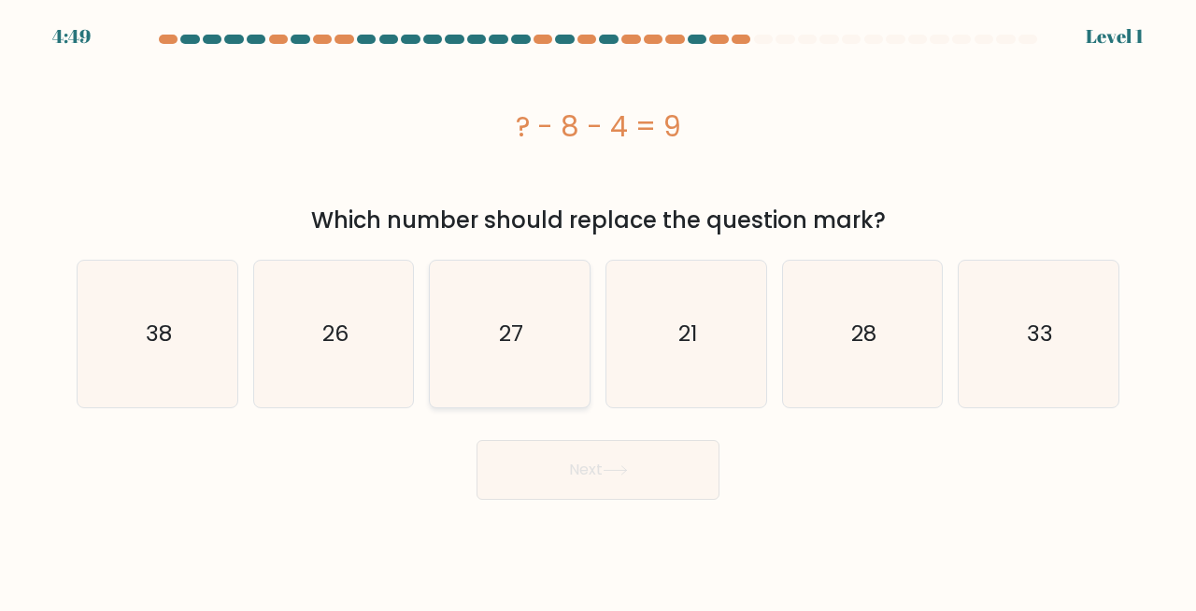
click at [580, 345] on icon "27" at bounding box center [509, 334] width 147 height 147
click at [598, 310] on input "c. 27" at bounding box center [598, 307] width 1 height 5
radio input "true"
click at [658, 365] on icon "21" at bounding box center [686, 334] width 147 height 147
click at [599, 310] on input "d. 21" at bounding box center [598, 307] width 1 height 5
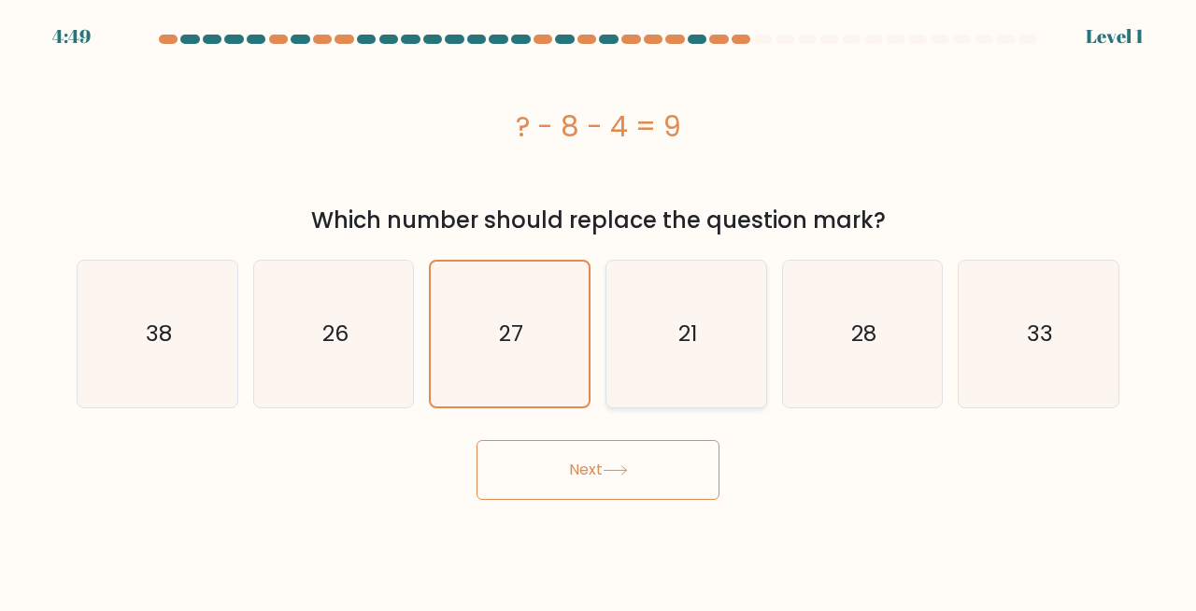
radio input "true"
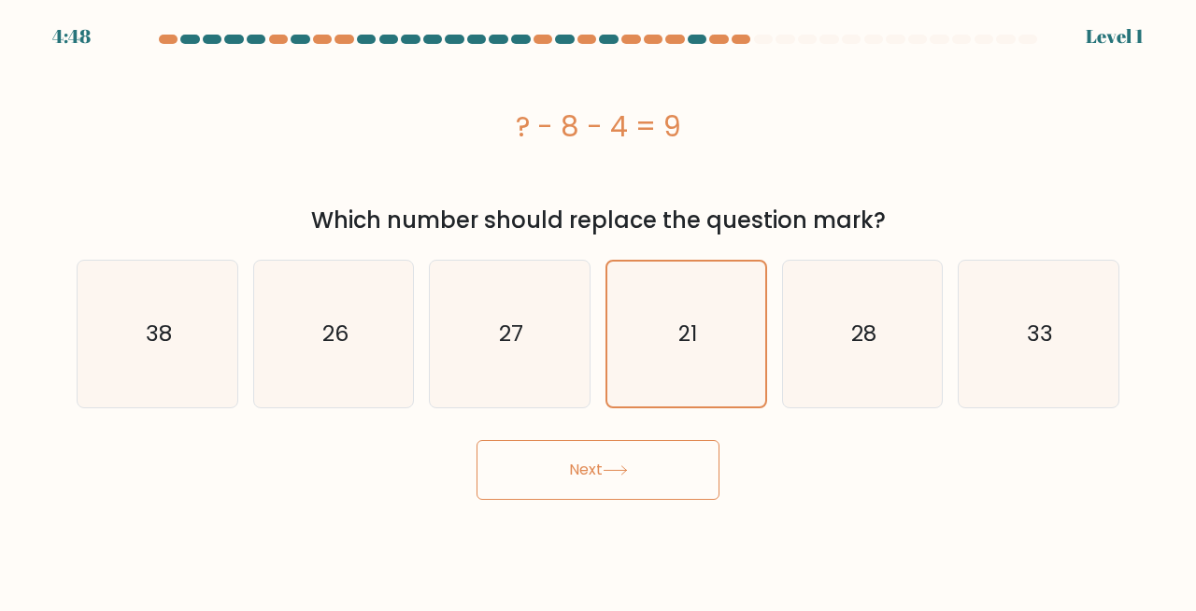
click at [636, 455] on button "Next" at bounding box center [597, 470] width 243 height 60
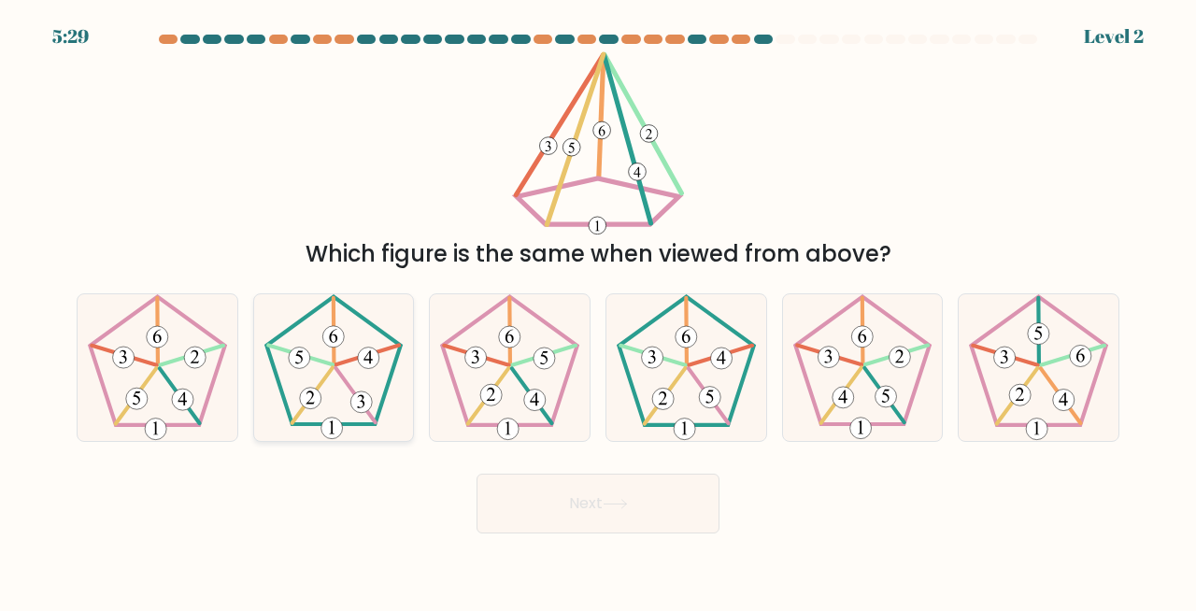
click at [310, 363] on icon at bounding box center [334, 367] width 147 height 147
click at [598, 310] on input "b." at bounding box center [598, 307] width 1 height 5
radio input "true"
click at [560, 504] on button "Next" at bounding box center [597, 504] width 243 height 60
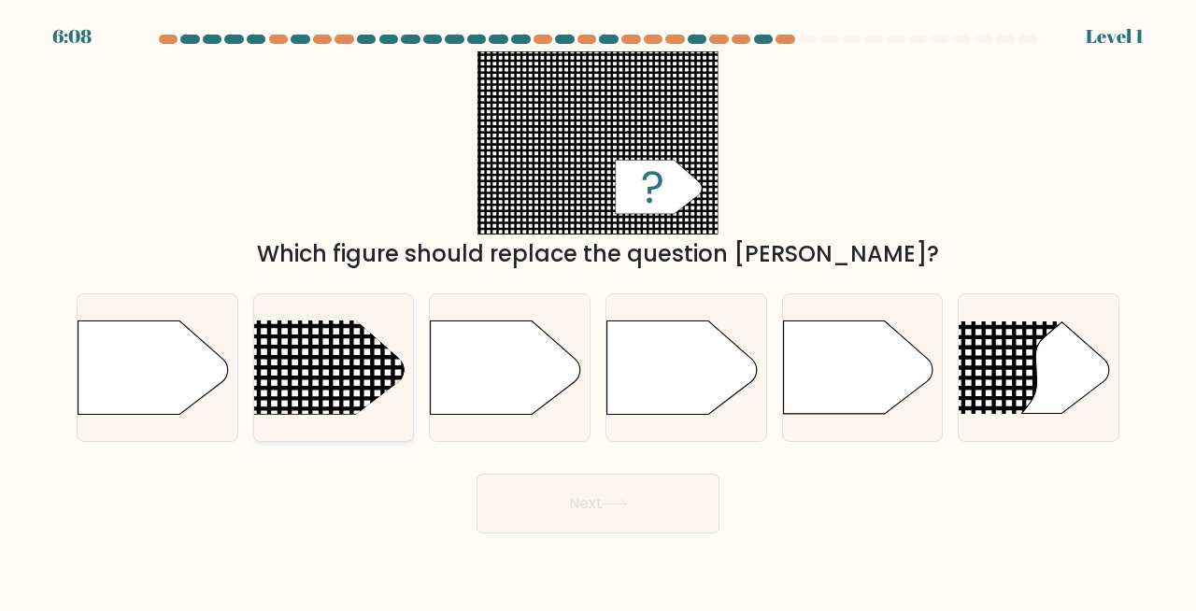
click at [302, 378] on line at bounding box center [224, 378] width 777 height 0
click at [598, 310] on input "b." at bounding box center [598, 307] width 1 height 5
radio input "true"
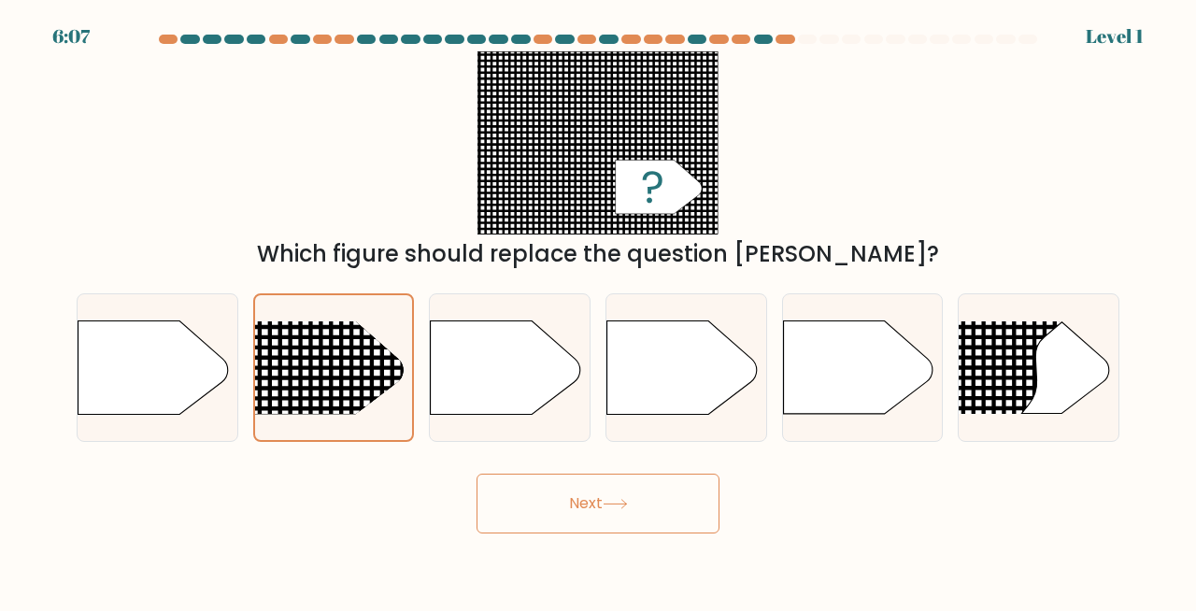
click at [551, 513] on button "Next" at bounding box center [597, 504] width 243 height 60
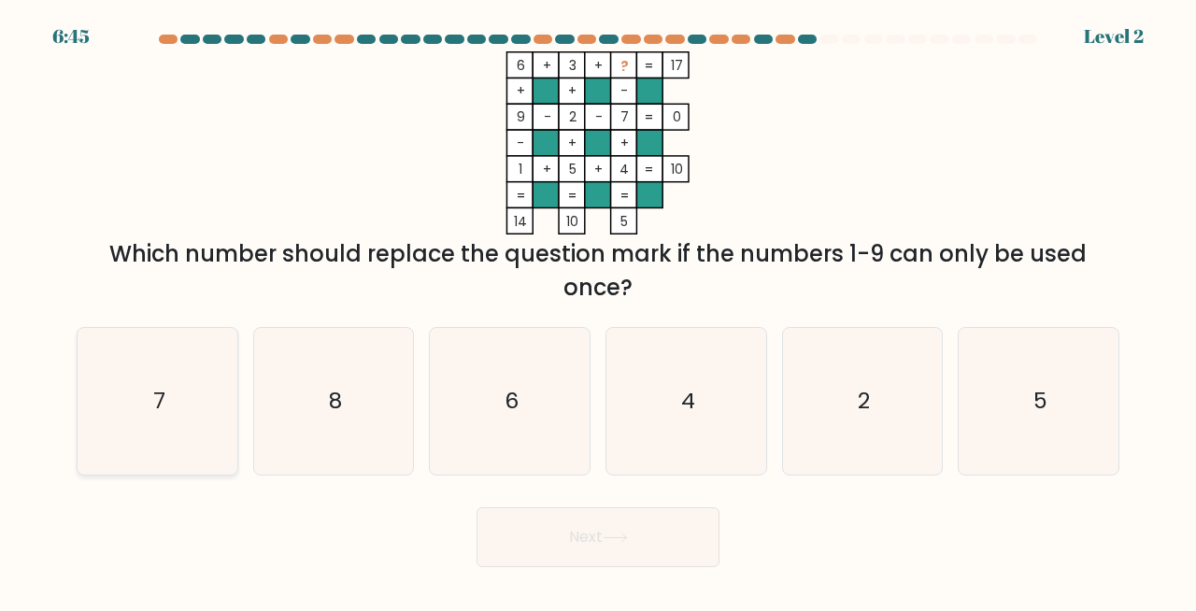
click at [133, 443] on icon "7" at bounding box center [157, 401] width 147 height 147
click at [598, 310] on input "a. 7" at bounding box center [598, 307] width 1 height 5
radio input "true"
click at [563, 559] on button "Next" at bounding box center [597, 537] width 243 height 60
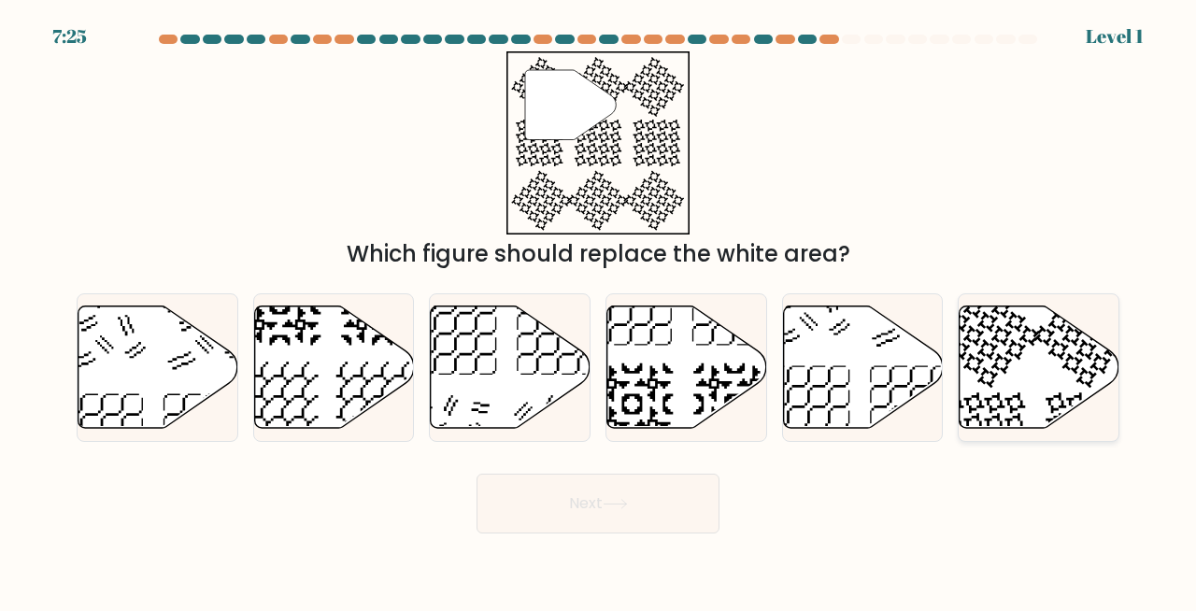
click at [1023, 340] on icon at bounding box center [1039, 367] width 160 height 122
click at [599, 310] on input "f." at bounding box center [598, 307] width 1 height 5
radio input "true"
click at [648, 532] on button "Next" at bounding box center [597, 504] width 243 height 60
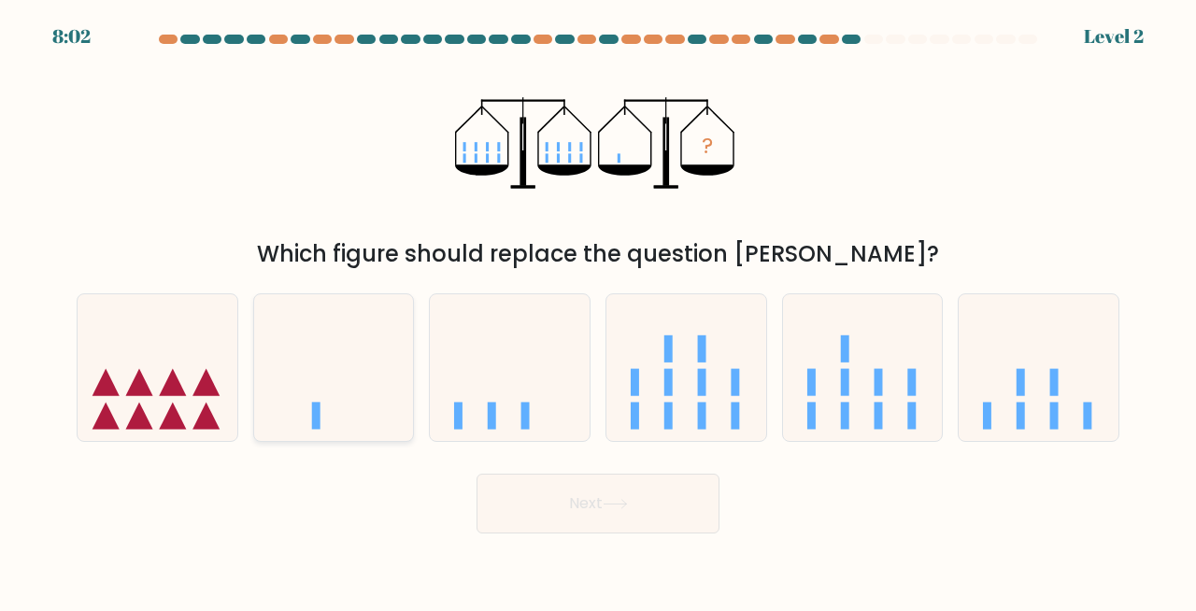
click at [324, 401] on icon at bounding box center [334, 368] width 160 height 132
click at [598, 310] on input "b." at bounding box center [598, 307] width 1 height 5
radio input "true"
click at [576, 509] on button "Next" at bounding box center [597, 504] width 243 height 60
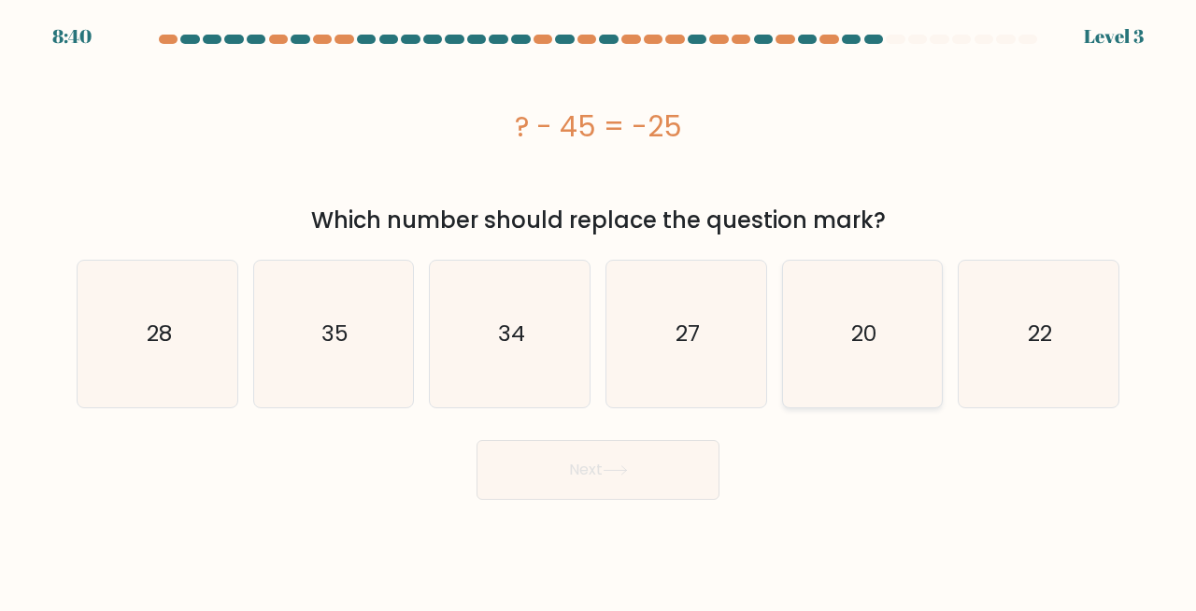
click at [874, 325] on text "20" at bounding box center [863, 334] width 25 height 31
click at [599, 310] on input "e. 20" at bounding box center [598, 307] width 1 height 5
radio input "true"
click at [570, 468] on button "Next" at bounding box center [597, 470] width 243 height 60
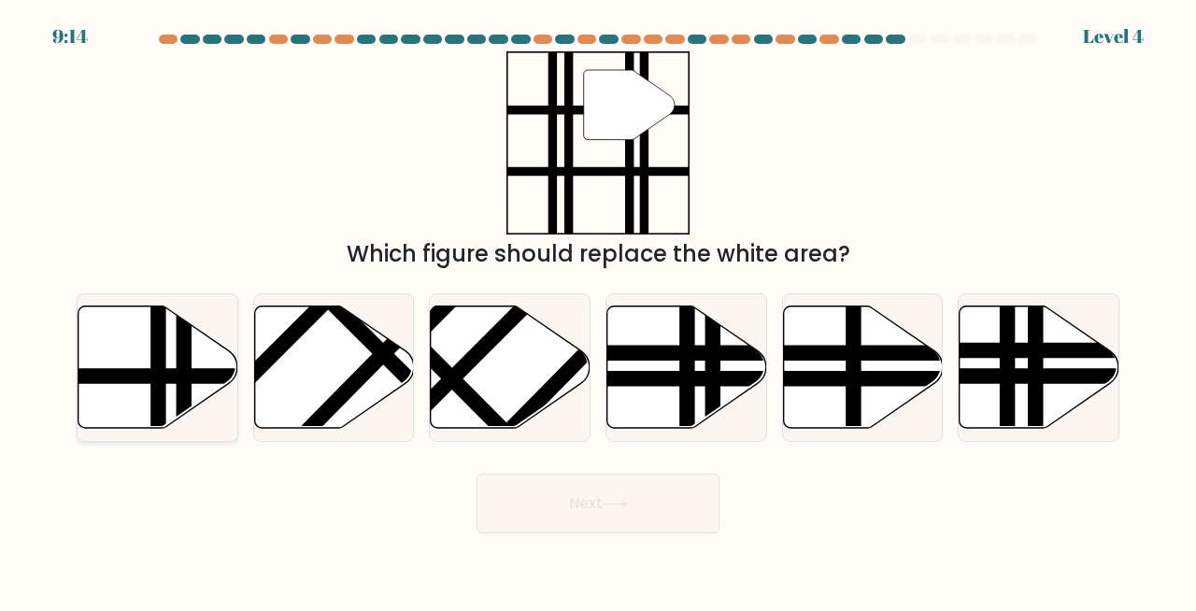
click at [193, 376] on line at bounding box center [103, 376] width 321 height 0
click at [598, 310] on input "a." at bounding box center [598, 307] width 1 height 5
radio input "true"
click at [531, 529] on button "Next" at bounding box center [597, 504] width 243 height 60
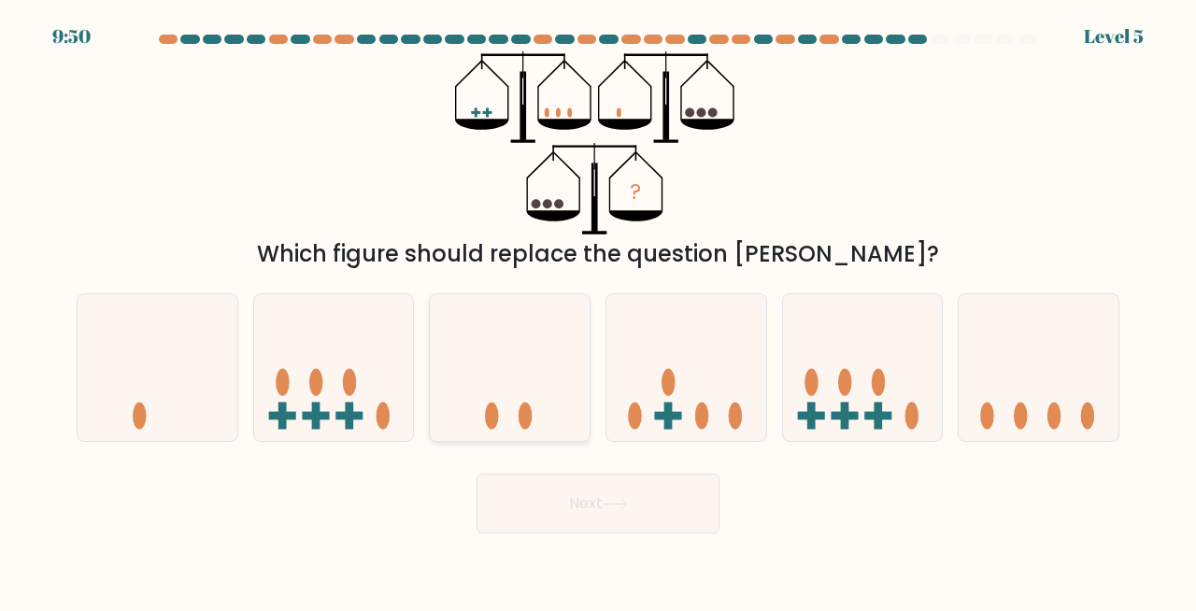
click at [514, 417] on icon at bounding box center [510, 368] width 160 height 132
click at [598, 310] on input "c." at bounding box center [598, 307] width 1 height 5
radio input "true"
click at [574, 504] on button "Next" at bounding box center [597, 504] width 243 height 60
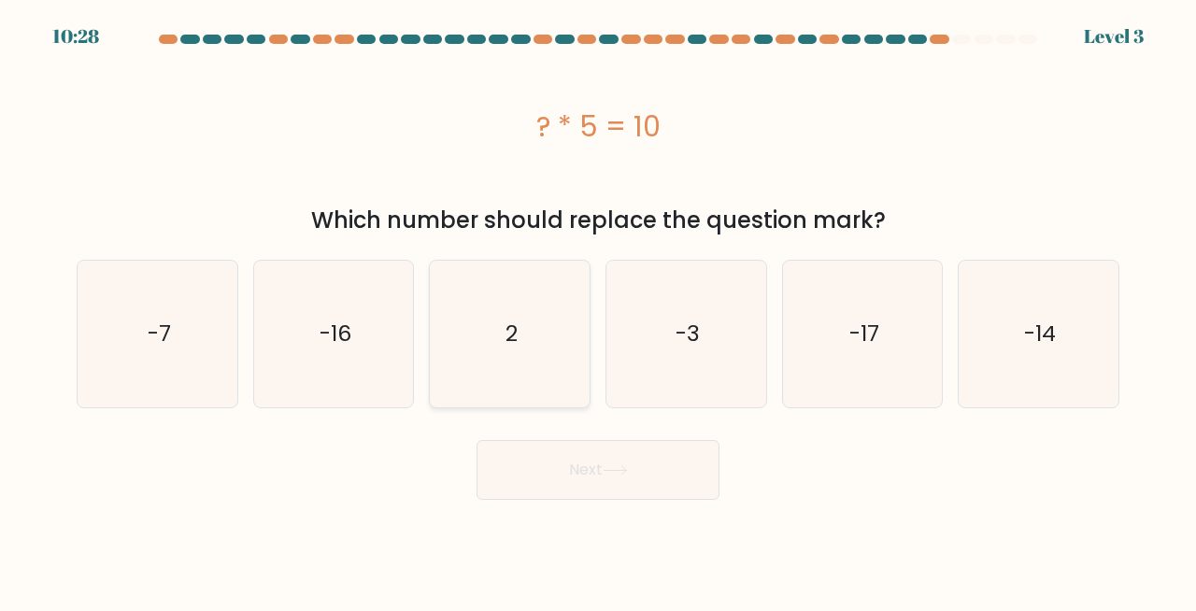
click at [511, 319] on text "2" at bounding box center [511, 334] width 12 height 31
click at [598, 310] on input "c. 2" at bounding box center [598, 307] width 1 height 5
radio input "true"
click at [617, 474] on icon at bounding box center [615, 470] width 25 height 10
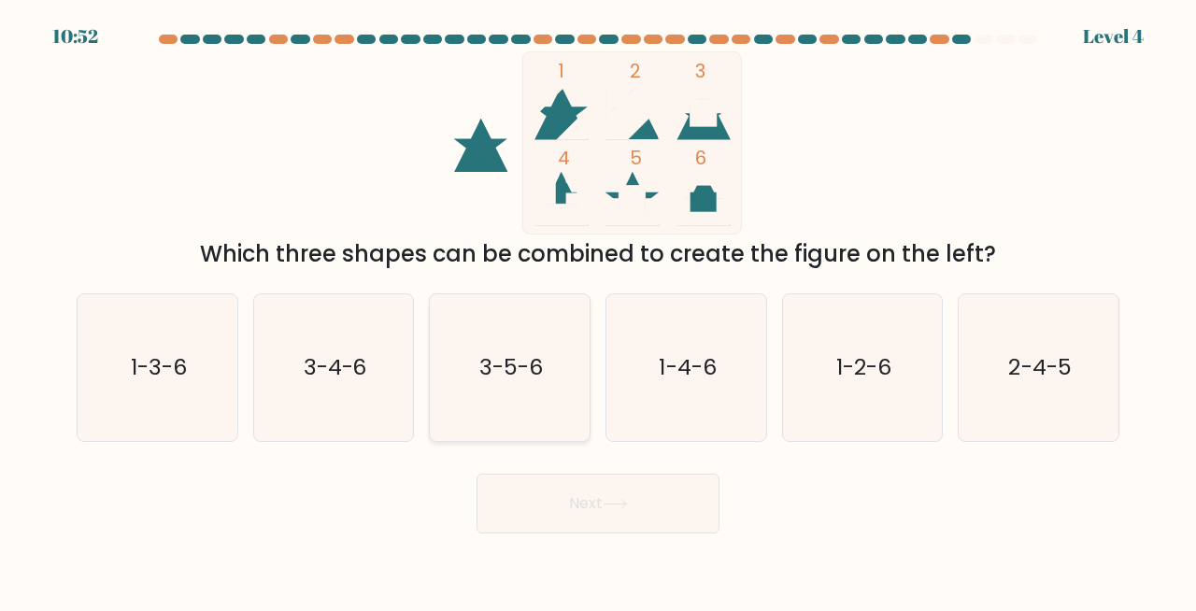
click at [504, 386] on icon "3-5-6" at bounding box center [509, 367] width 147 height 147
click at [598, 310] on input "c. 3-5-6" at bounding box center [598, 307] width 1 height 5
radio input "true"
click at [608, 498] on button "Next" at bounding box center [597, 504] width 243 height 60
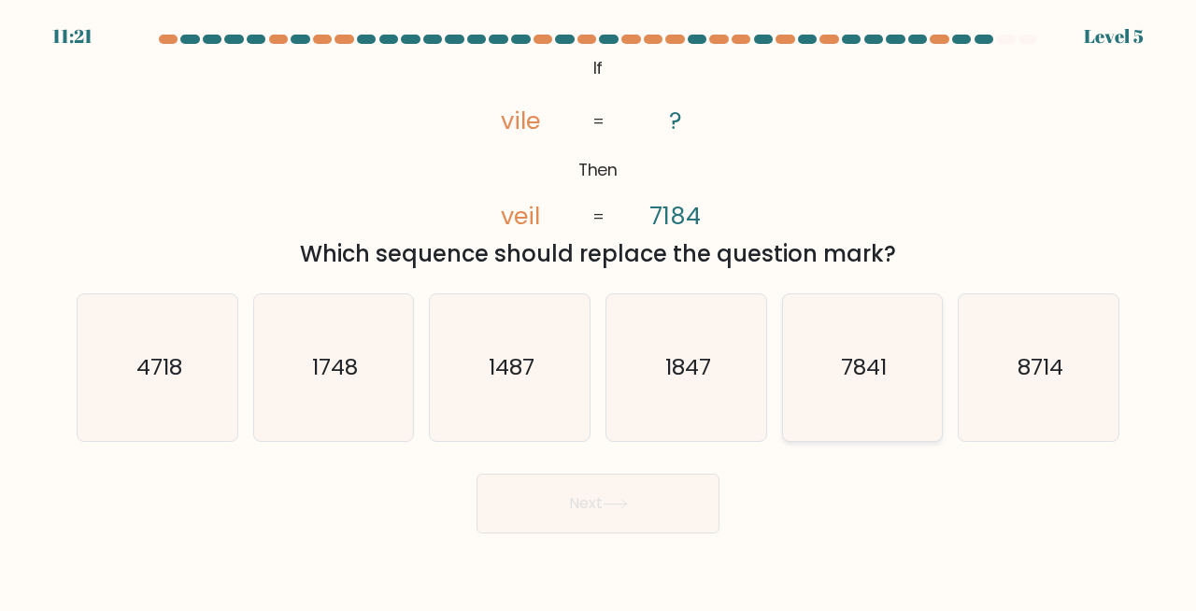
click at [873, 376] on text "7841" at bounding box center [864, 367] width 46 height 31
click at [599, 310] on input "e. 7841" at bounding box center [598, 307] width 1 height 5
radio input "true"
click at [603, 512] on button "Next" at bounding box center [597, 504] width 243 height 60
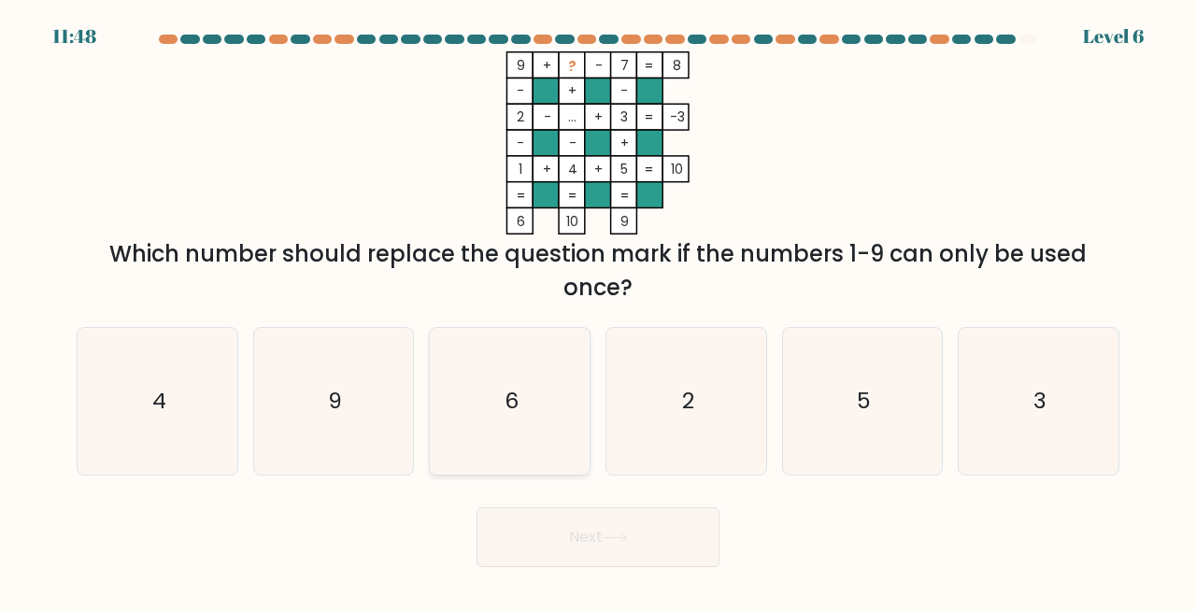
click at [467, 390] on icon "6" at bounding box center [509, 401] width 147 height 147
click at [598, 310] on input "c. 6" at bounding box center [598, 307] width 1 height 5
radio input "true"
click at [704, 518] on button "Next" at bounding box center [597, 537] width 243 height 60
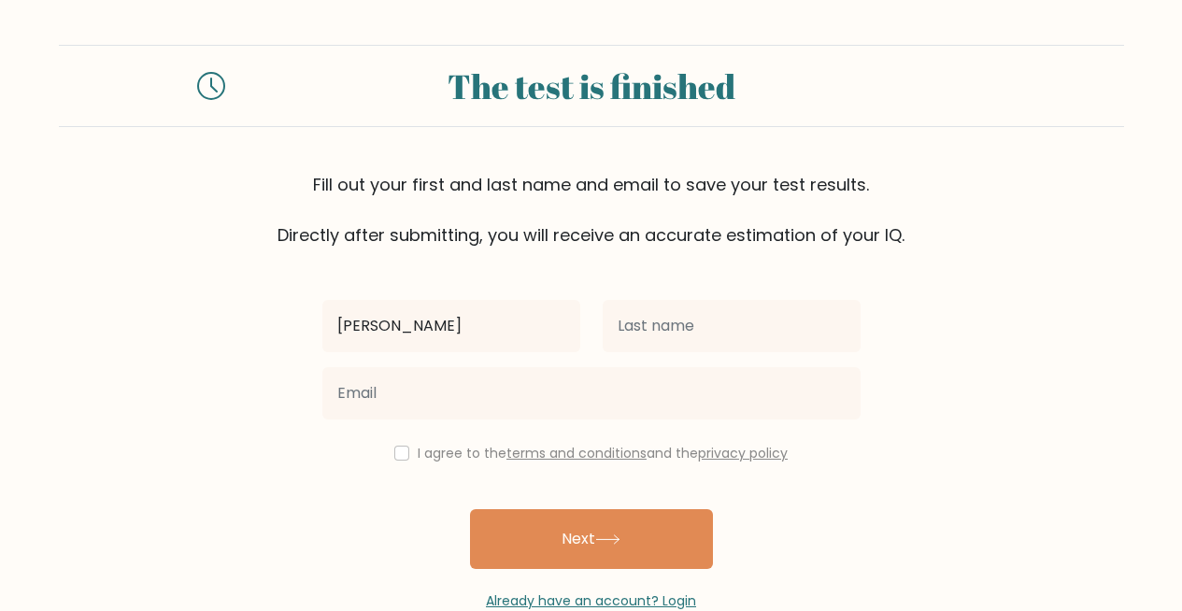
type input "[PERSON_NAME]"
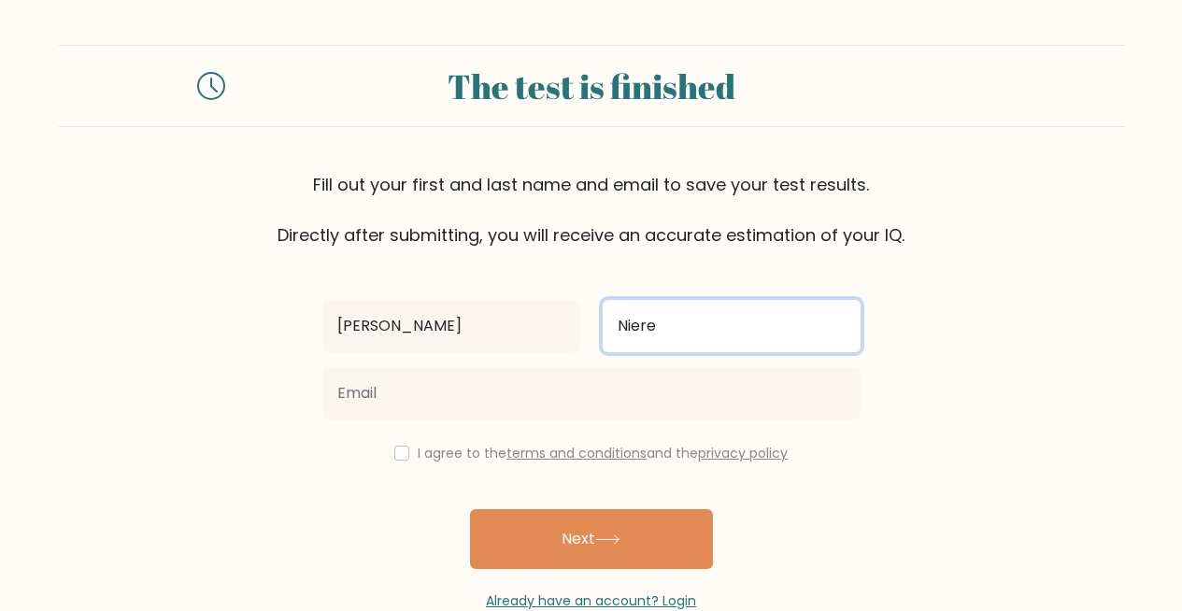
type input "Niere"
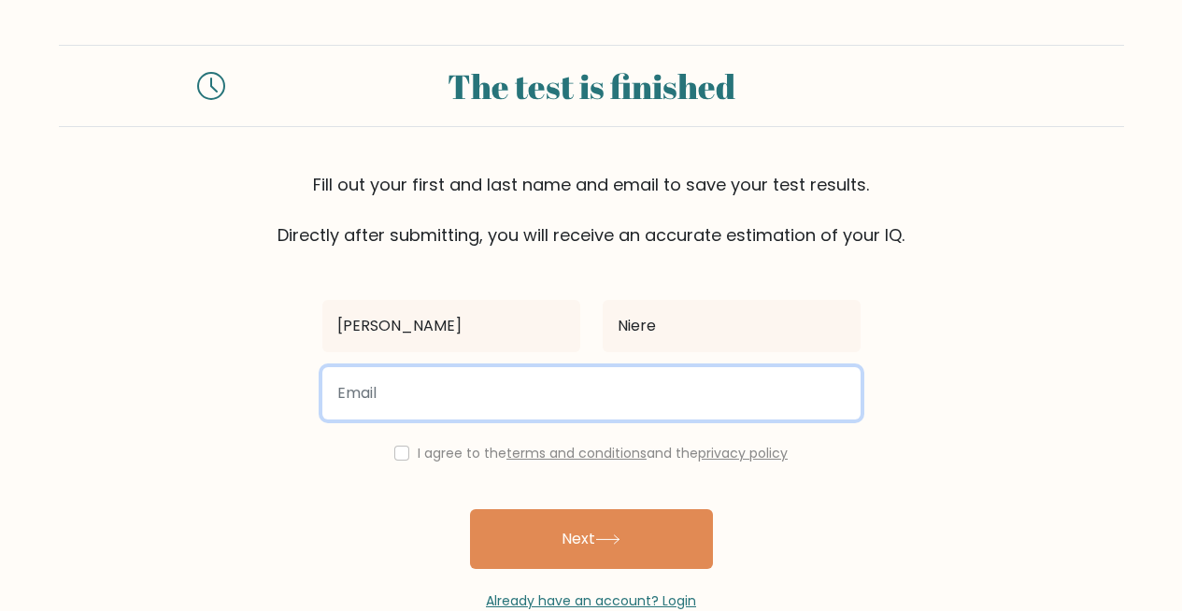
click at [577, 404] on input "email" at bounding box center [591, 393] width 538 height 52
type input "[PERSON_NAME][EMAIL_ADDRESS][DOMAIN_NAME]"
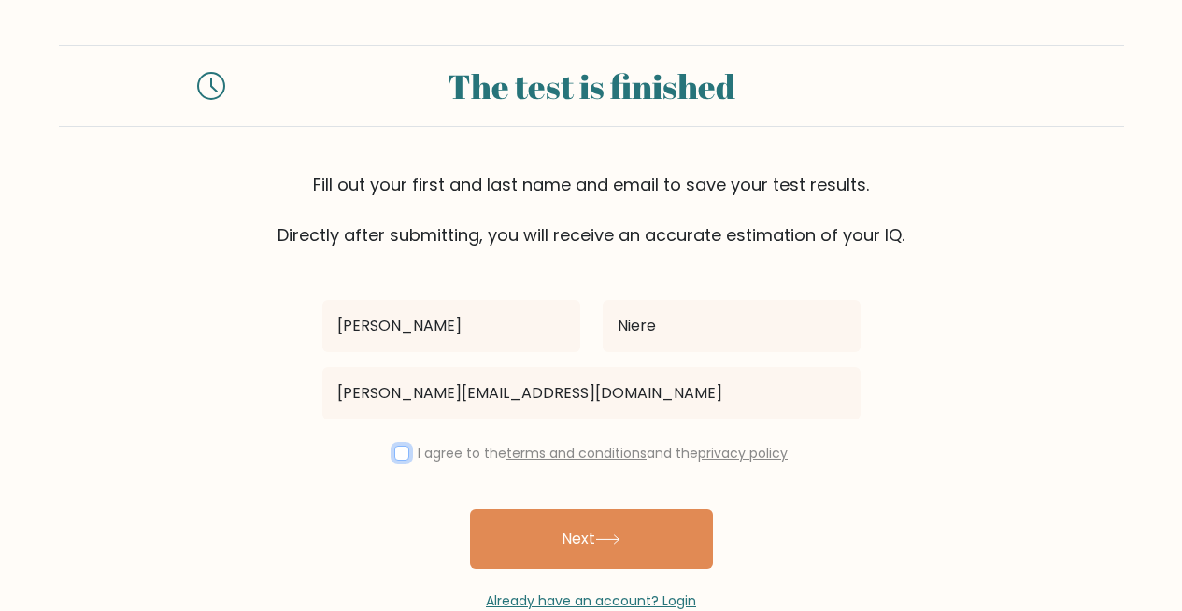
click at [394, 457] on input "checkbox" at bounding box center [401, 453] width 15 height 15
checkbox input "true"
click at [582, 571] on div "Already have an account? Login" at bounding box center [591, 590] width 538 height 42
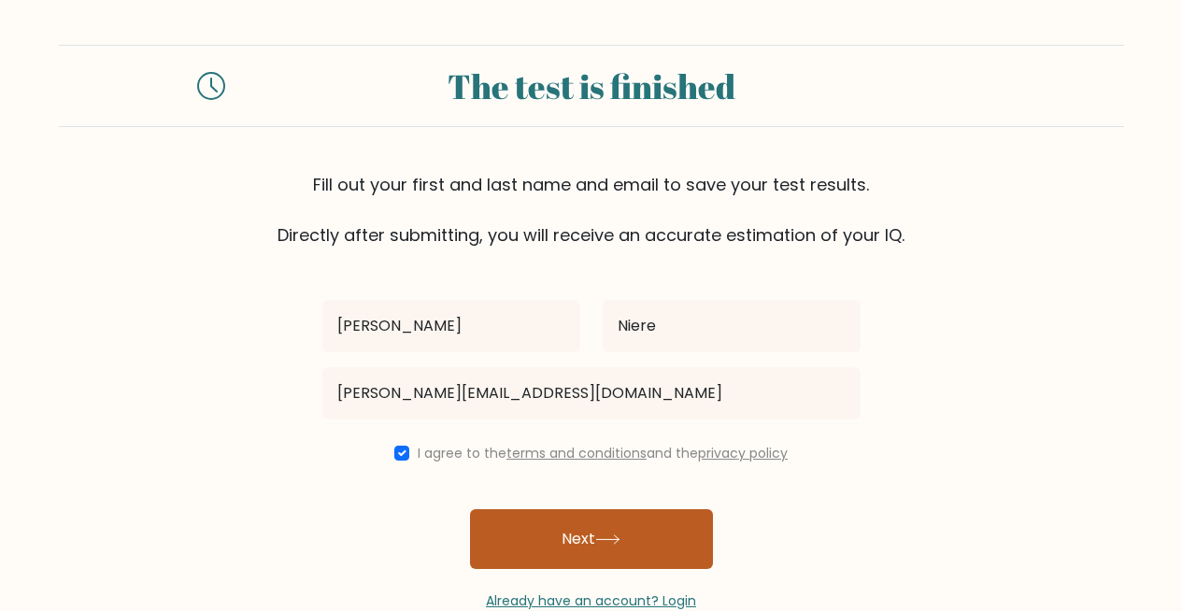
click at [554, 545] on button "Next" at bounding box center [591, 539] width 243 height 60
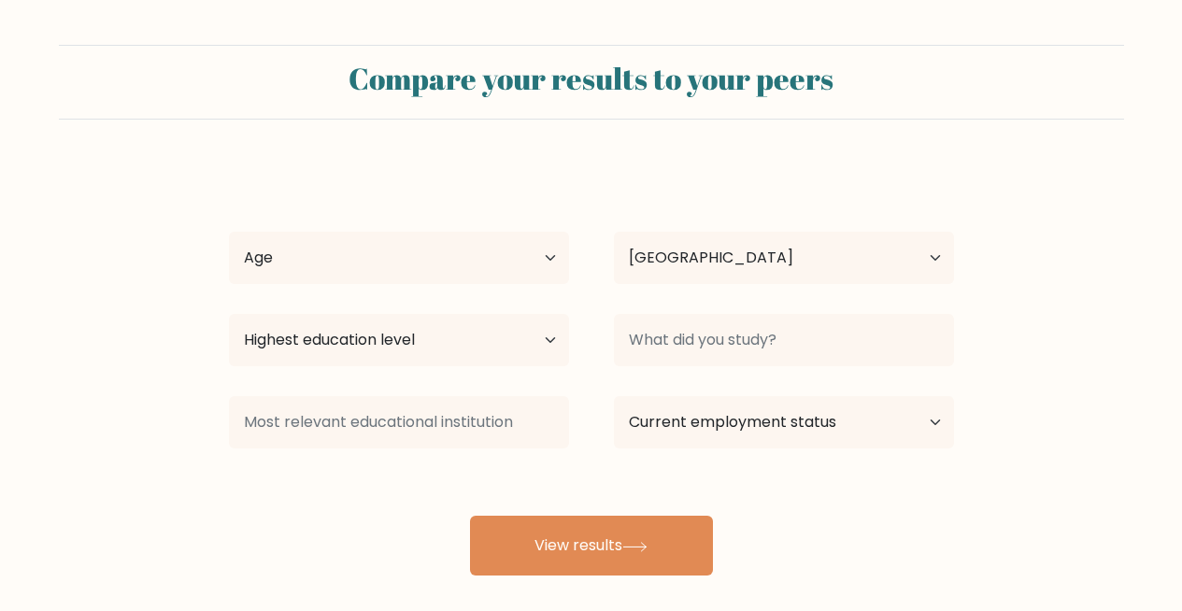
select select "PH"
click at [346, 261] on select "Age Under 18 years old 18-24 years old 25-34 years old 35-44 years old 45-54 ye…" at bounding box center [399, 258] width 340 height 52
select select "35_44"
click at [229, 232] on select "Age Under 18 years old 18-24 years old 25-34 years old 35-44 years old 45-54 ye…" at bounding box center [399, 258] width 340 height 52
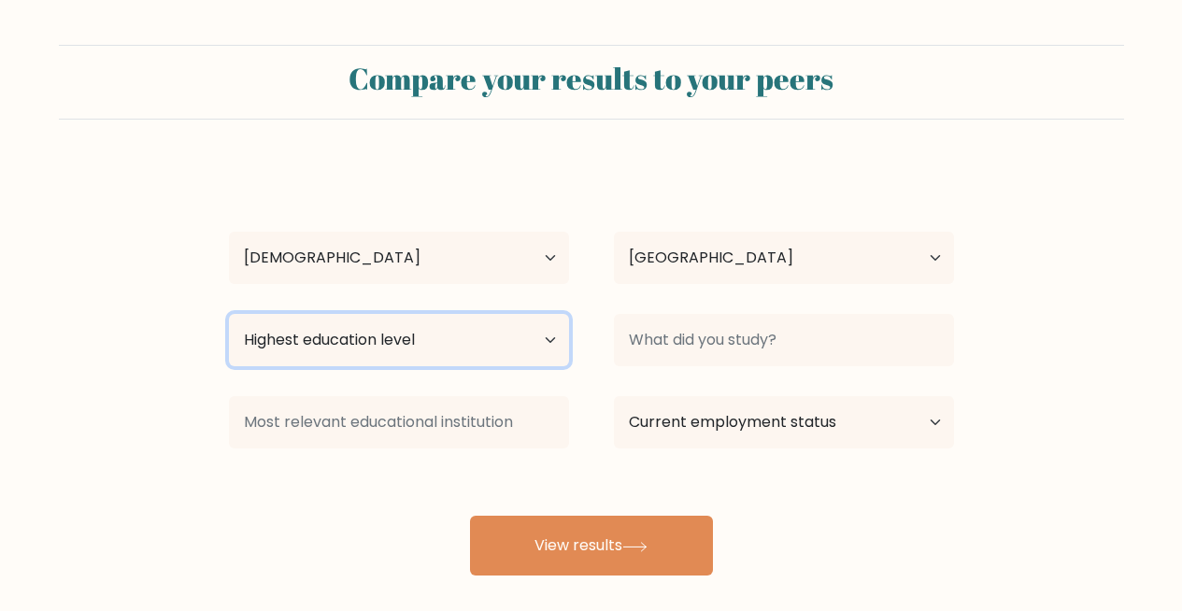
click at [385, 348] on select "Highest education level No schooling Primary Lower Secondary Upper Secondary Oc…" at bounding box center [399, 340] width 340 height 52
select select "bachelors_degree"
click at [229, 314] on select "Highest education level No schooling Primary Lower Secondary Upper Secondary Oc…" at bounding box center [399, 340] width 340 height 52
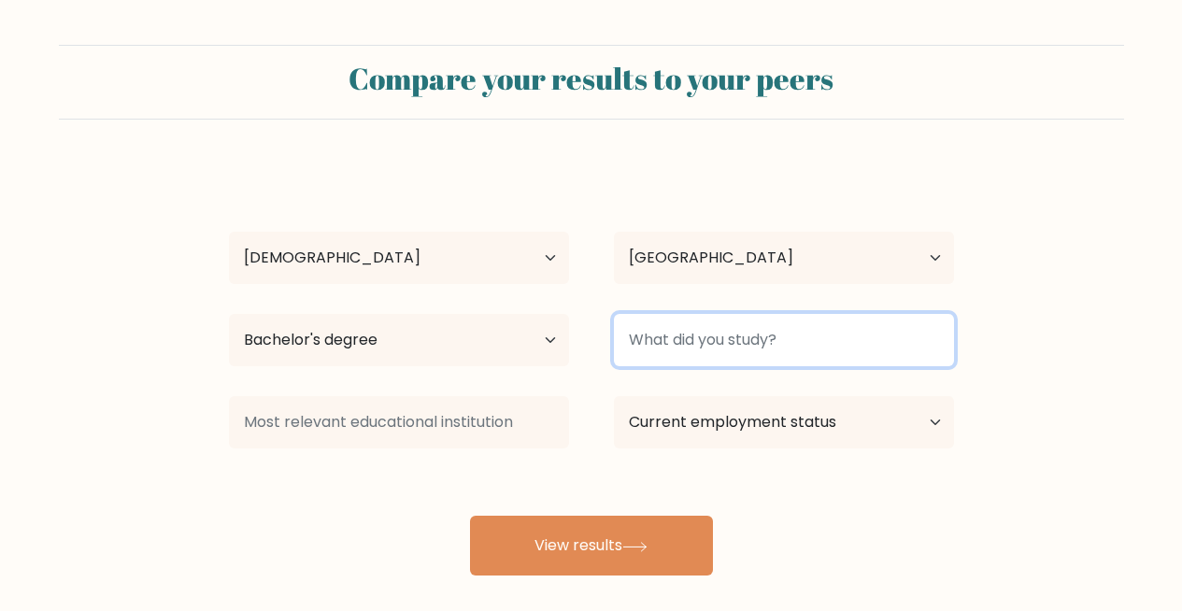
click at [806, 333] on input at bounding box center [784, 340] width 340 height 52
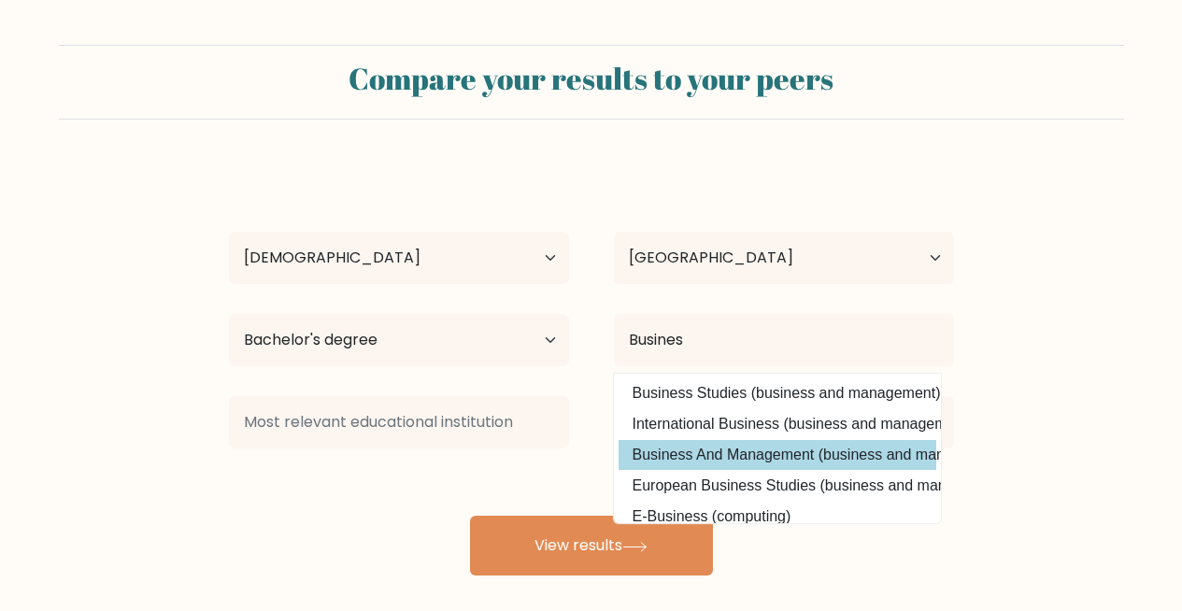
click at [823, 454] on option "Business And Management (business and management)" at bounding box center [777, 455] width 318 height 30
type input "Business And Management"
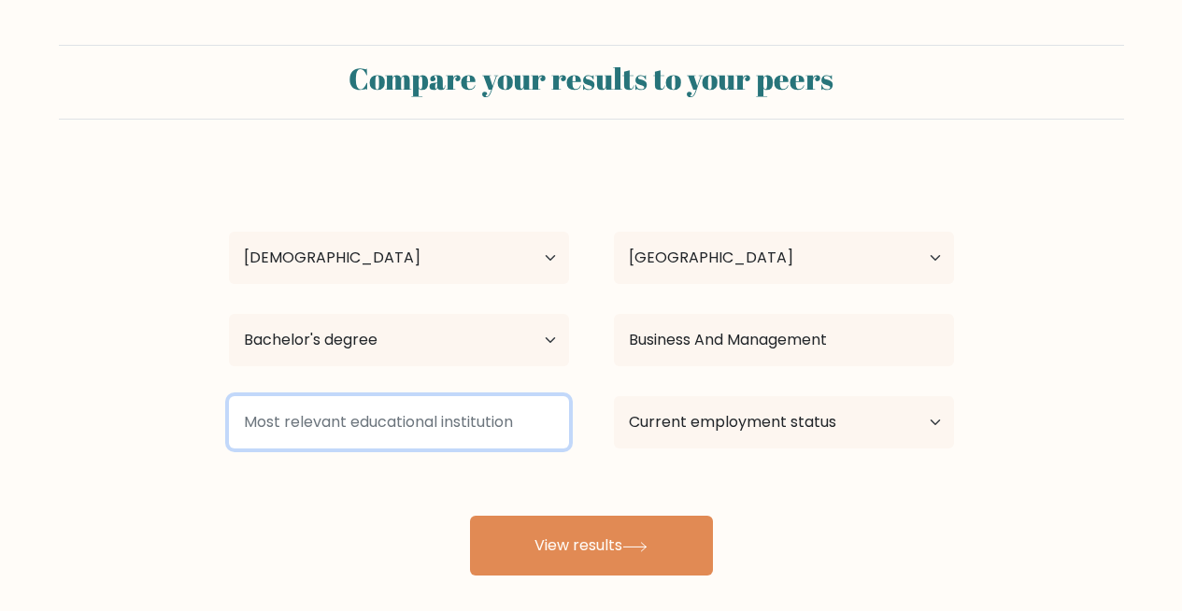
click at [510, 434] on input at bounding box center [399, 422] width 340 height 52
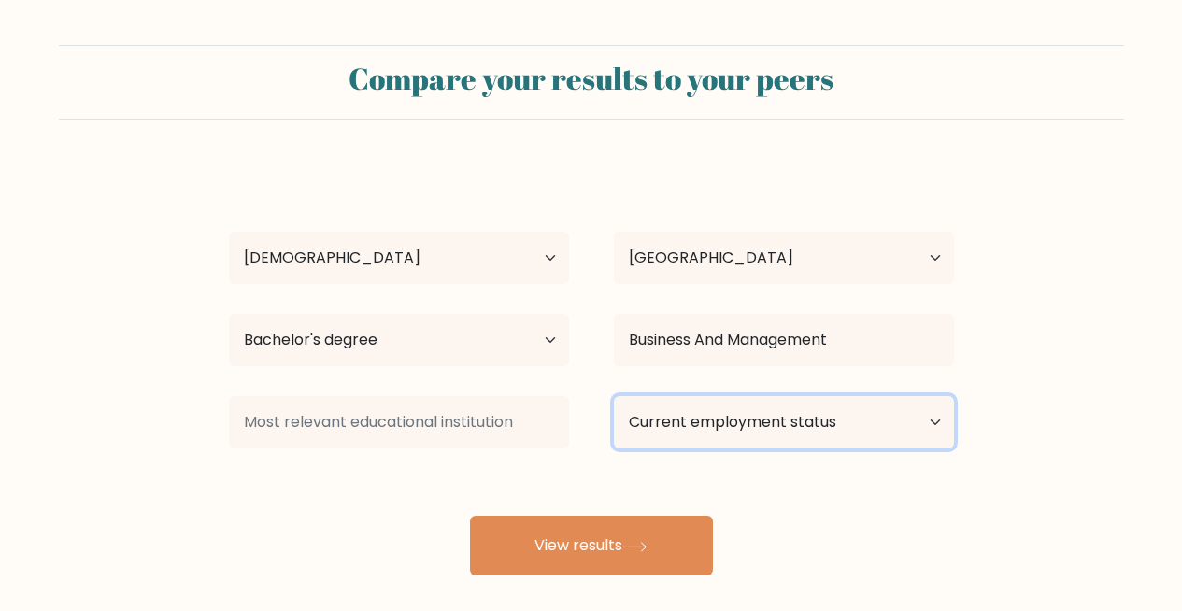
click at [676, 427] on select "Current employment status Employed Student Retired Other / prefer not to answer" at bounding box center [784, 422] width 340 height 52
select select "other"
click at [614, 396] on select "Current employment status Employed Student Retired Other / prefer not to answer" at bounding box center [784, 422] width 340 height 52
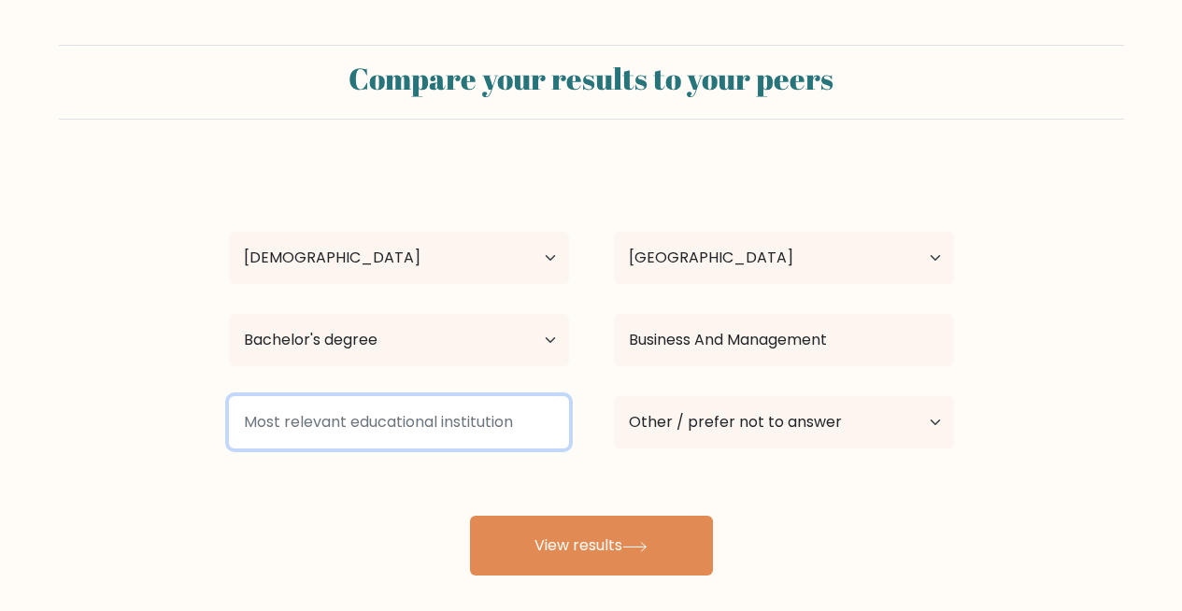
click at [392, 433] on input at bounding box center [399, 422] width 340 height 52
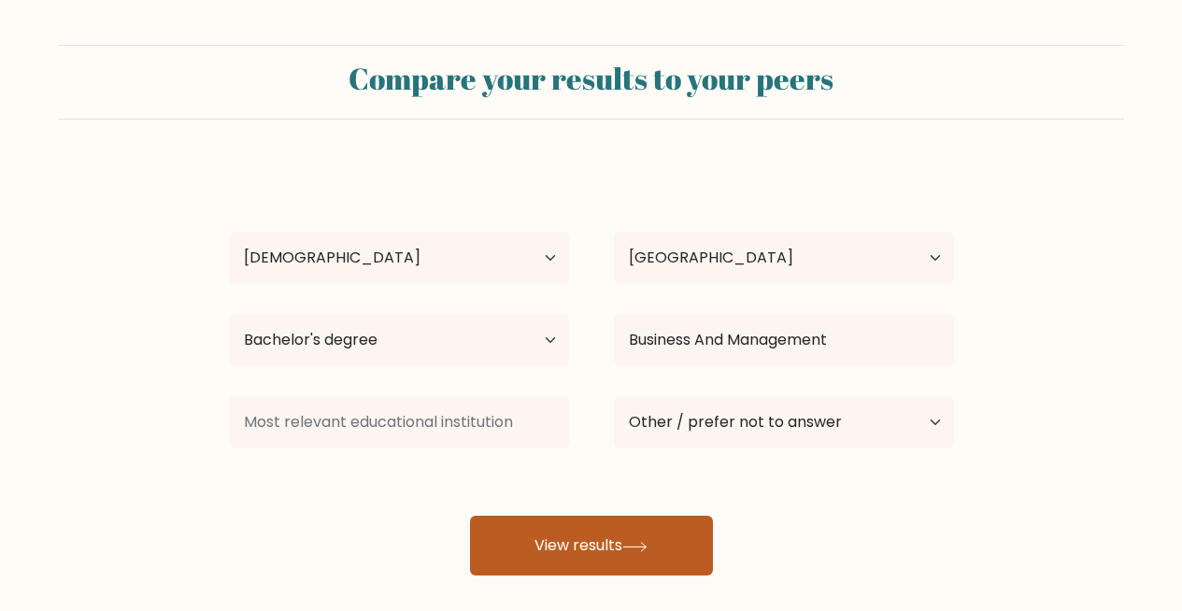
click at [546, 541] on button "View results" at bounding box center [591, 546] width 243 height 60
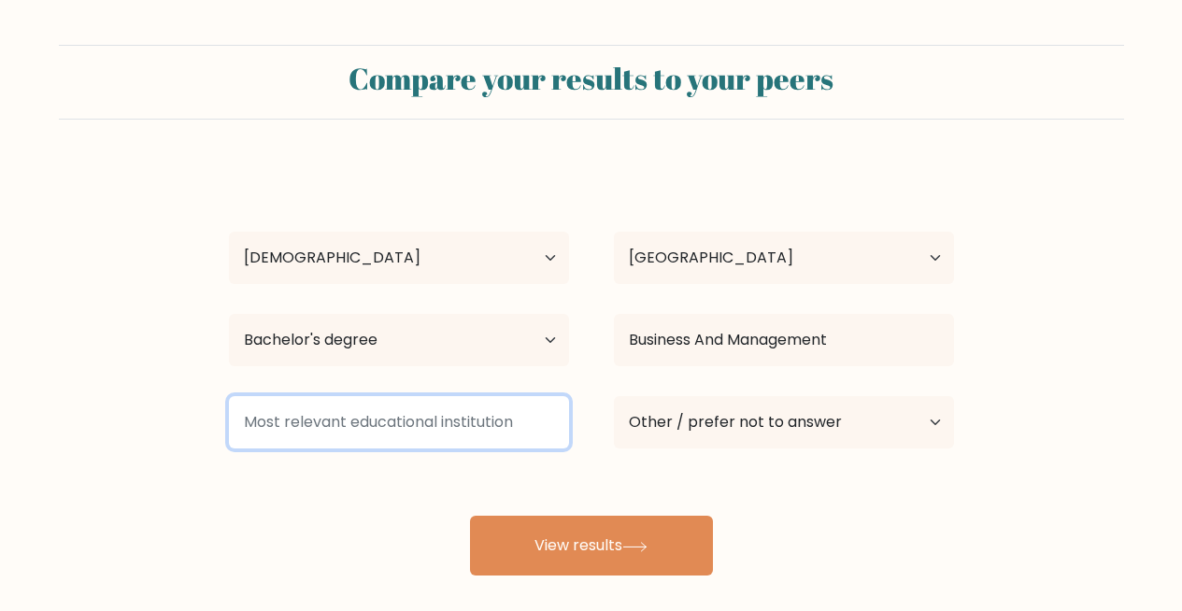
click at [446, 432] on input at bounding box center [399, 422] width 340 height 52
type input "C"
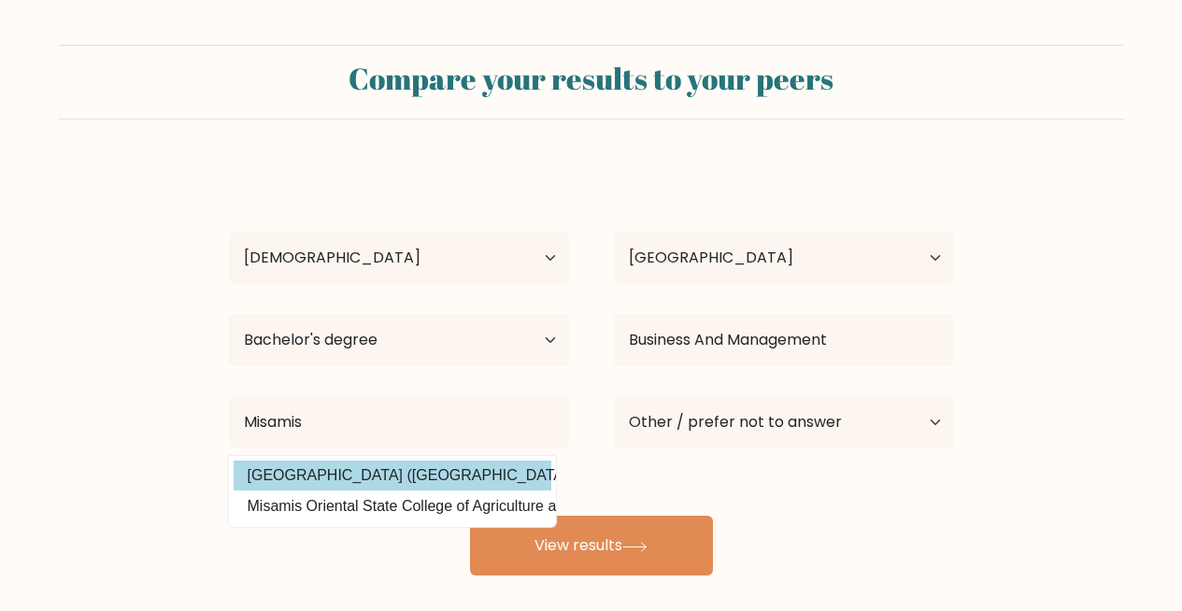
click at [429, 470] on option "Misamis University (Philippines)" at bounding box center [393, 476] width 318 height 30
type input "[GEOGRAPHIC_DATA]"
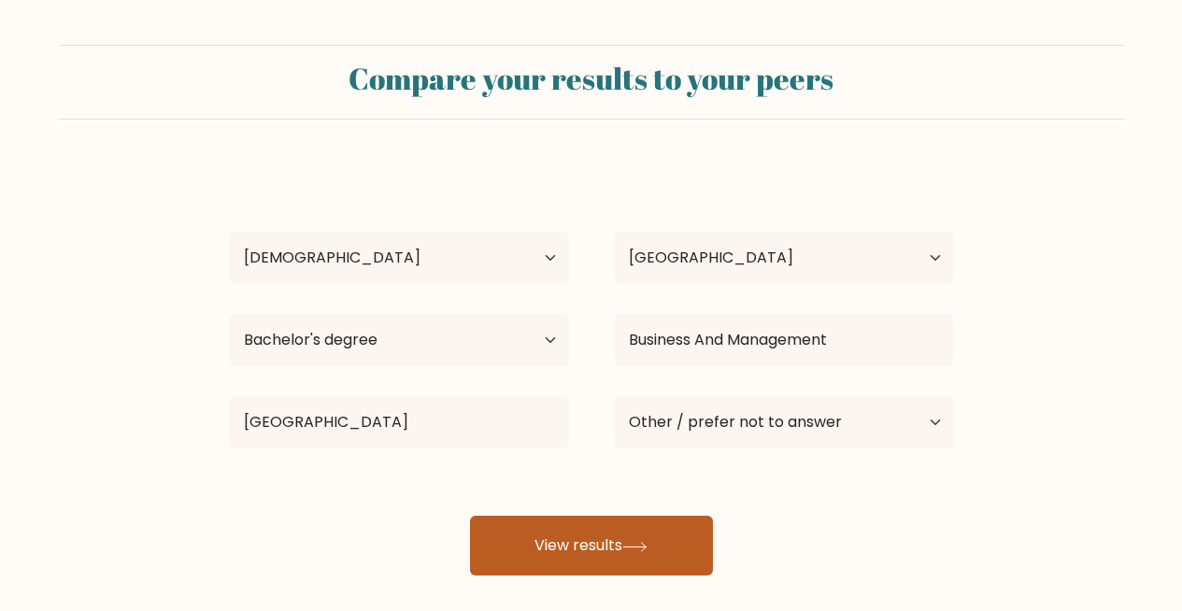
click at [571, 550] on button "View results" at bounding box center [591, 546] width 243 height 60
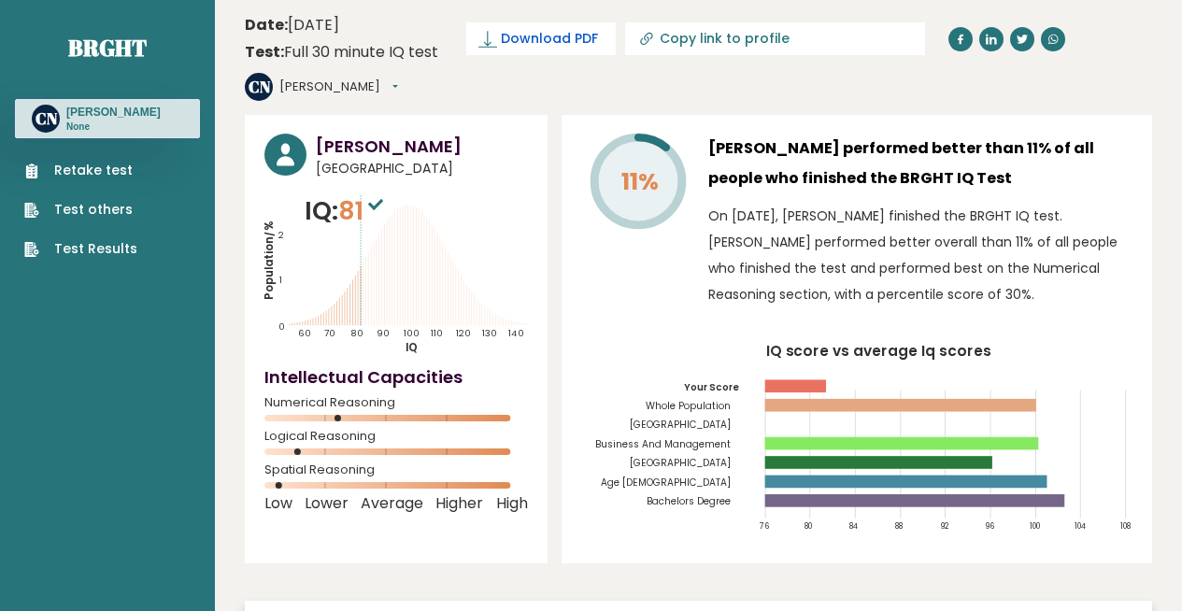
click at [486, 34] on icon at bounding box center [487, 39] width 19 height 19
